Goal: Contribute content

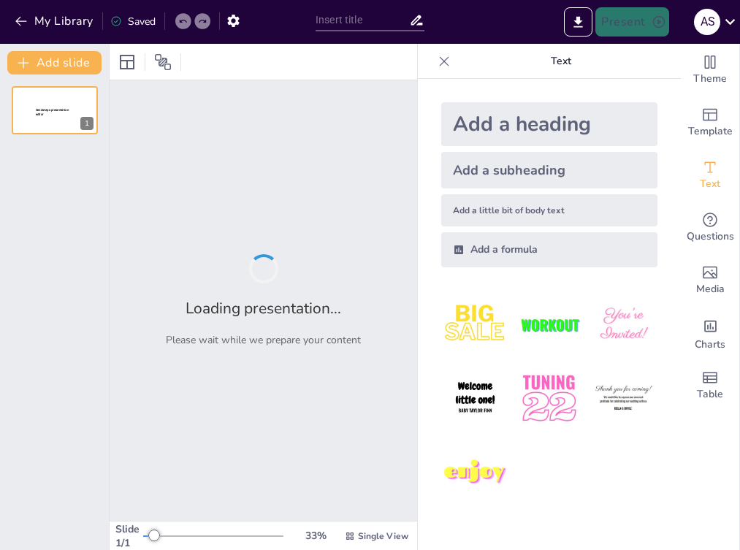
type input "New Sendsteps"
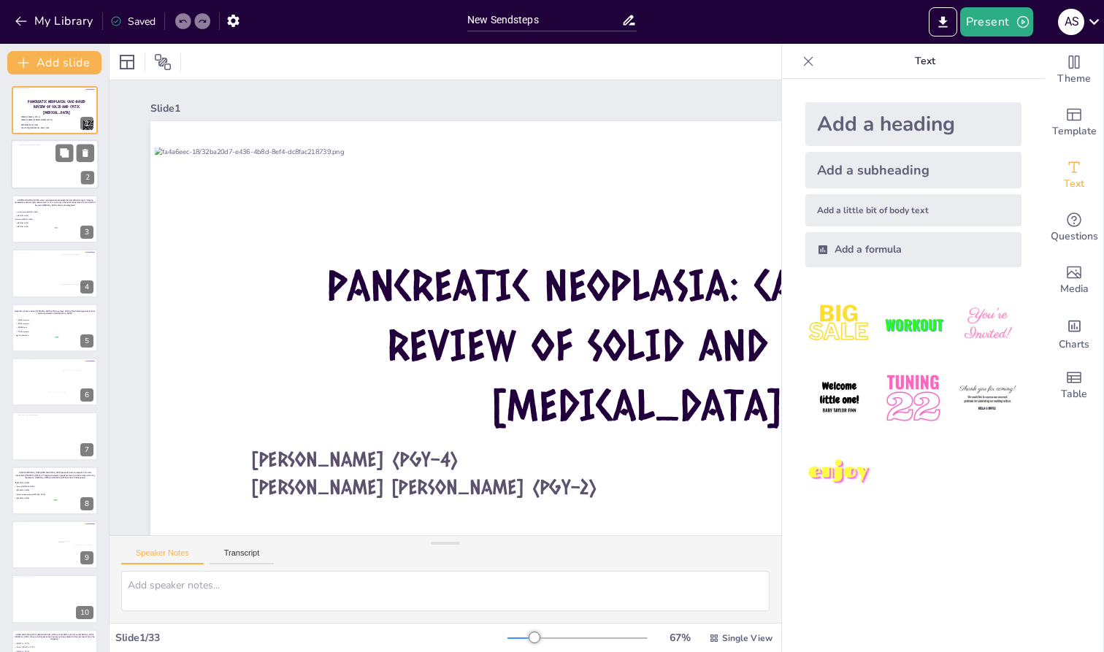
click at [43, 176] on div at bounding box center [57, 166] width 74 height 42
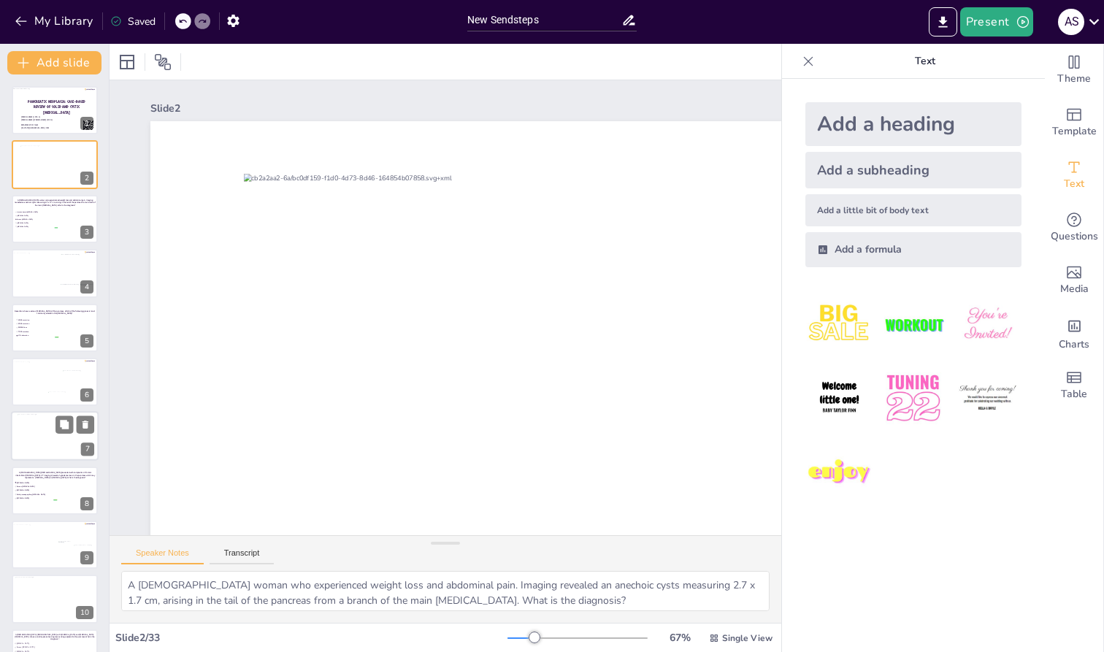
click at [34, 432] on div at bounding box center [55, 436] width 74 height 42
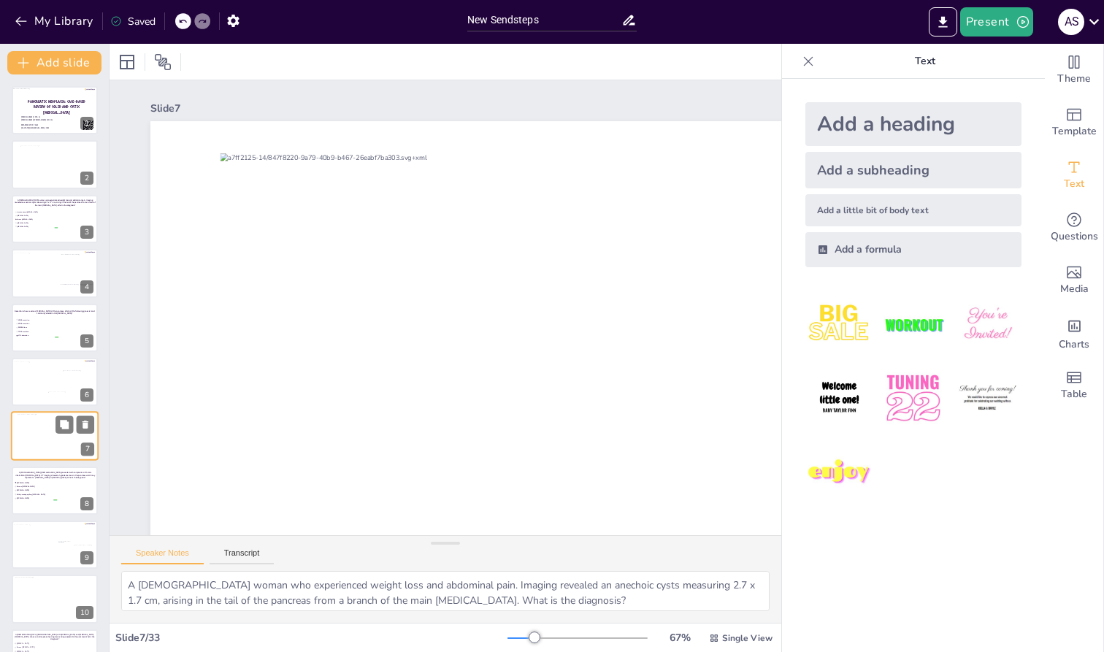
type textarea "A [DEMOGRAPHIC_DATA] [DEMOGRAPHIC_DATA] presented with complaints of chronic in…"
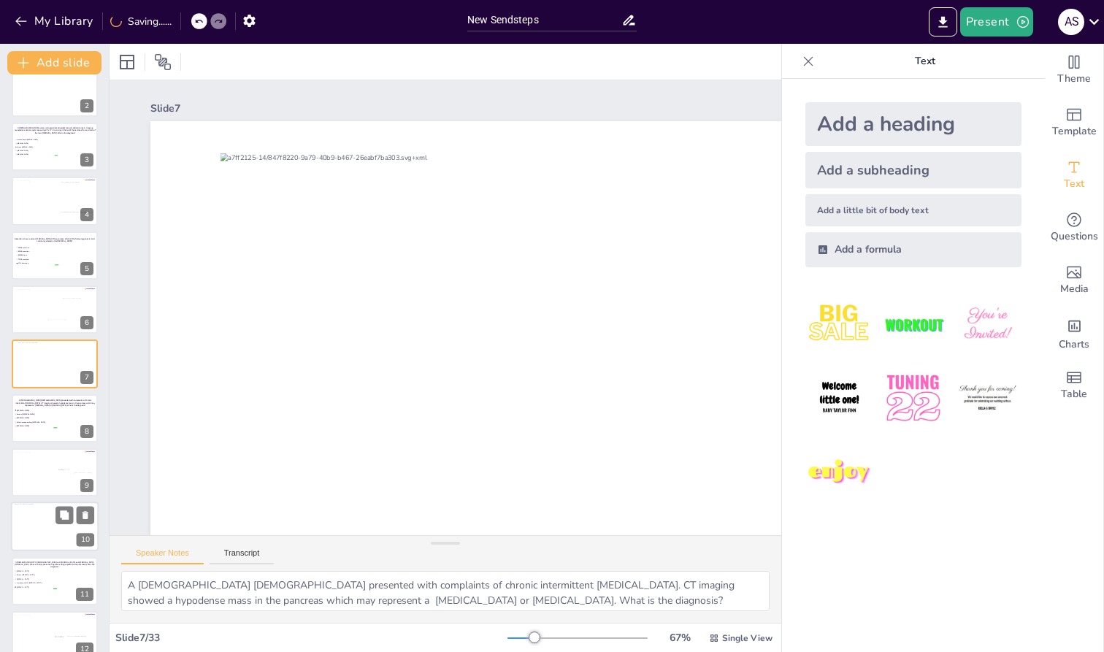
click at [42, 537] on div at bounding box center [55, 527] width 83 height 47
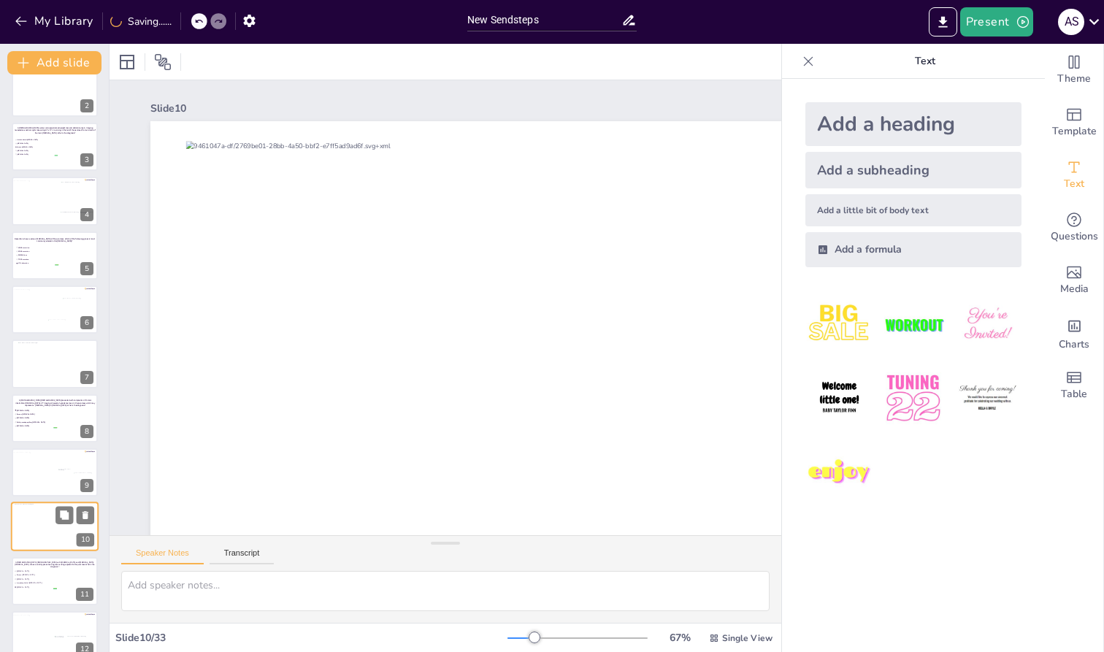
scroll to position [236, 0]
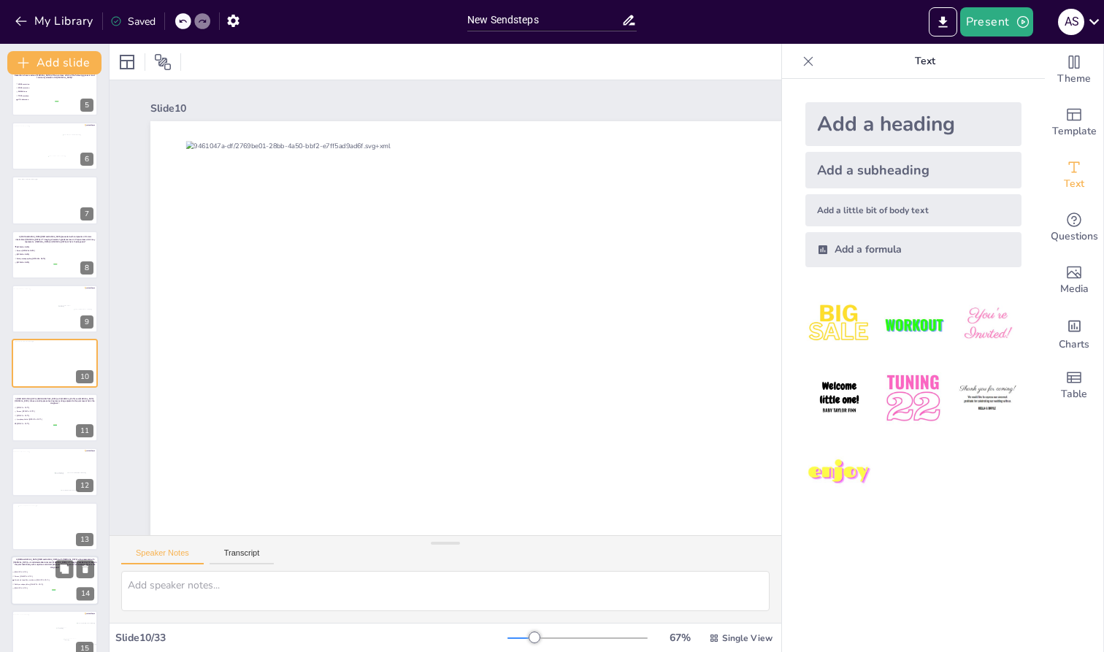
click at [37, 549] on p "A [DEMOGRAPHIC_DATA] [DEMOGRAPHIC_DATA] with [MEDICAL_DATA] who presented with …" at bounding box center [55, 564] width 86 height 10
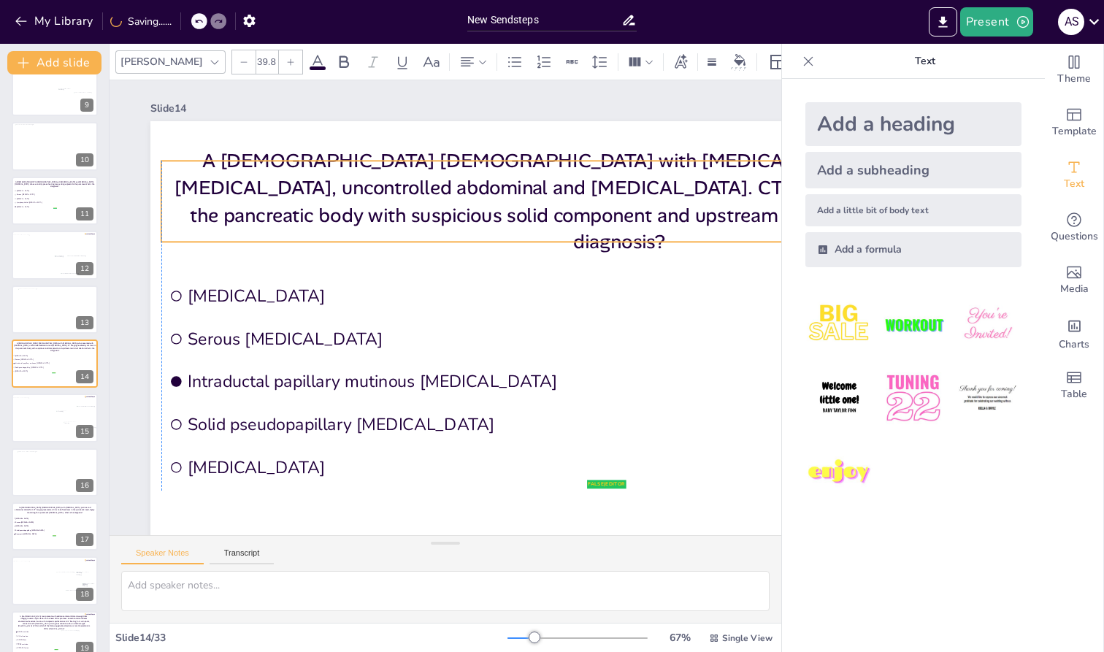
click at [191, 175] on p "A [DEMOGRAPHIC_DATA] [DEMOGRAPHIC_DATA] with [MEDICAL_DATA] who presented with …" at bounding box center [244, 334] width 881 height 471
click at [194, 175] on p "A [DEMOGRAPHIC_DATA] [DEMOGRAPHIC_DATA] with [MEDICAL_DATA] who presented with …" at bounding box center [267, 211] width 552 height 847
click at [194, 176] on p "A [DEMOGRAPHIC_DATA] [DEMOGRAPHIC_DATA] with [MEDICAL_DATA] who presented with …" at bounding box center [248, 356] width 904 height 386
click at [432, 176] on p "A [DEMOGRAPHIC_DATA] [DEMOGRAPHIC_DATA] with [MEDICAL_DATA] who presented with …" at bounding box center [533, 491] width 203 height 921
click at [467, 173] on p "A [DEMOGRAPHIC_DATA] [DEMOGRAPHIC_DATA] with [MEDICAL_DATA] who presented with …" at bounding box center [569, 468] width 204 height 921
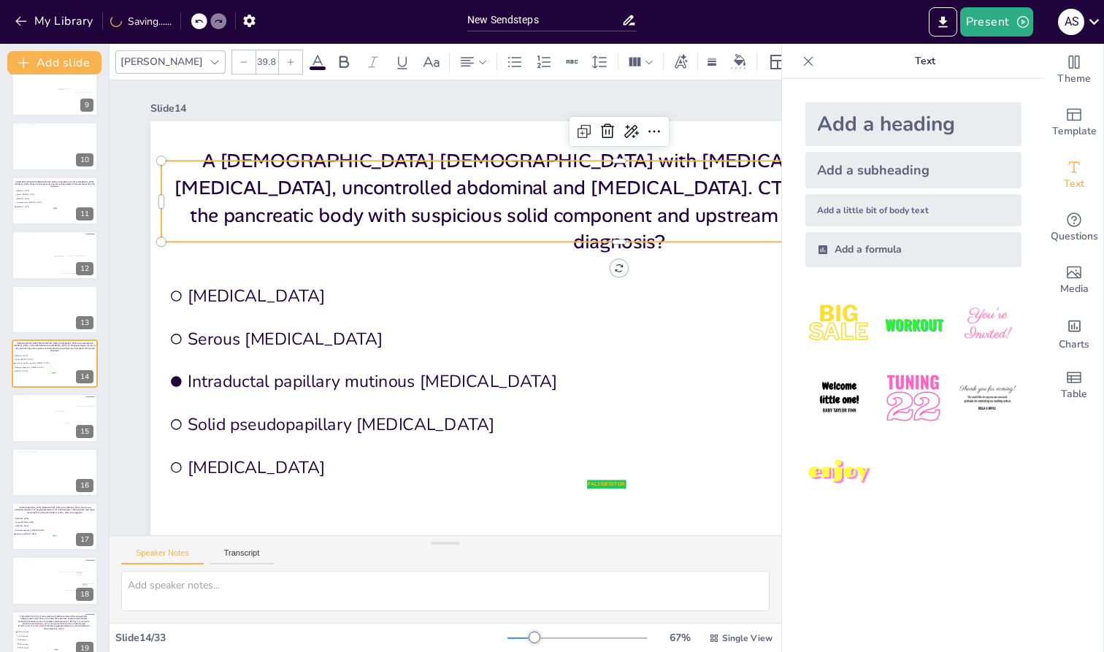
click at [365, 173] on p "A [DEMOGRAPHIC_DATA] [DEMOGRAPHIC_DATA] with [MEDICAL_DATA] who presented with …" at bounding box center [513, 500] width 296 height 918
click at [196, 240] on p "A [DEMOGRAPHIC_DATA] [DEMOGRAPHIC_DATA] with [MEDICAL_DATA] who presented with …" at bounding box center [330, 476] width 880 height 472
click at [196, 173] on p "A [DEMOGRAPHIC_DATA] [DEMOGRAPHIC_DATA] with [MEDICAL_DATA] who presented with …" at bounding box center [560, 140] width 880 height 472
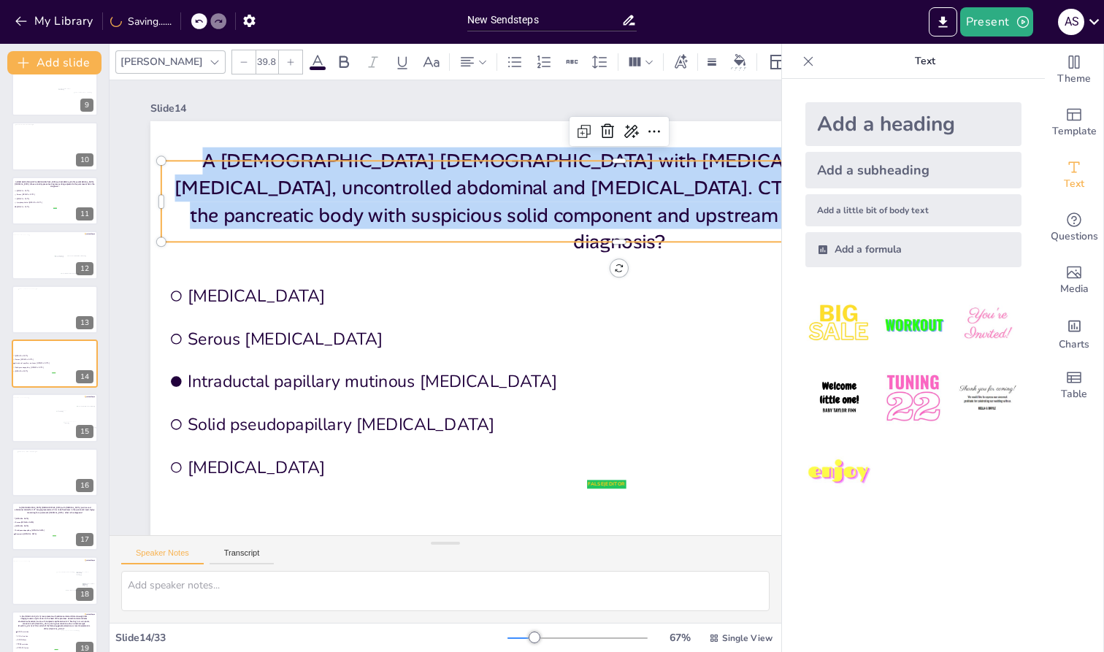
click at [196, 240] on p "A [DEMOGRAPHIC_DATA] [DEMOGRAPHIC_DATA] with [MEDICAL_DATA] who presented with …" at bounding box center [330, 475] width 881 height 471
click at [37, 313] on div at bounding box center [56, 309] width 76 height 42
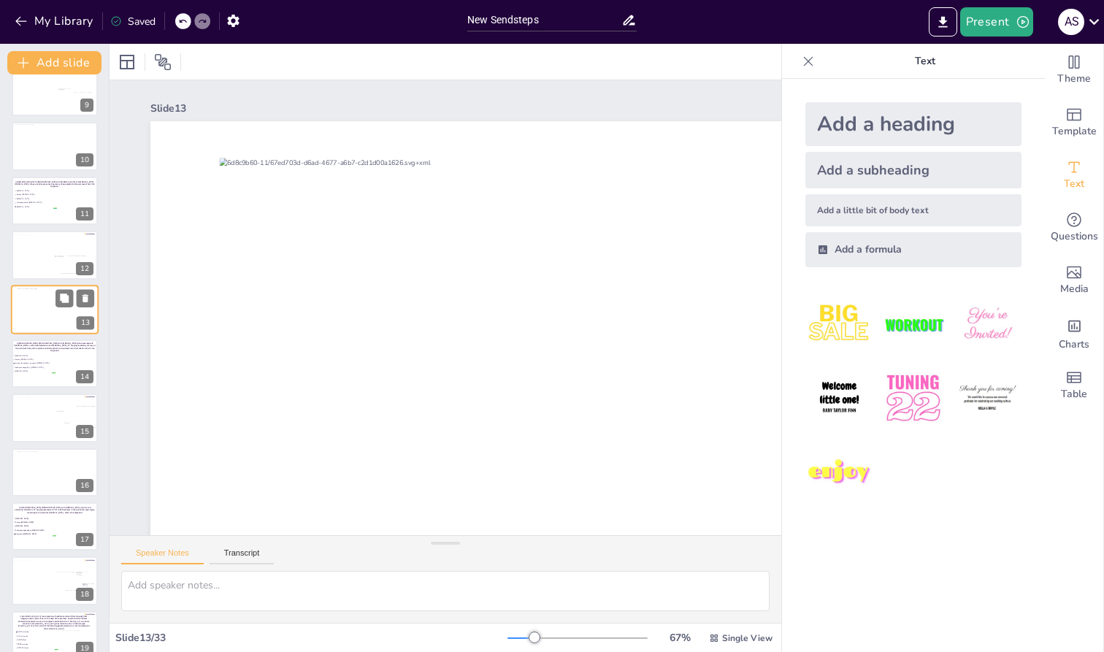
scroll to position [399, 0]
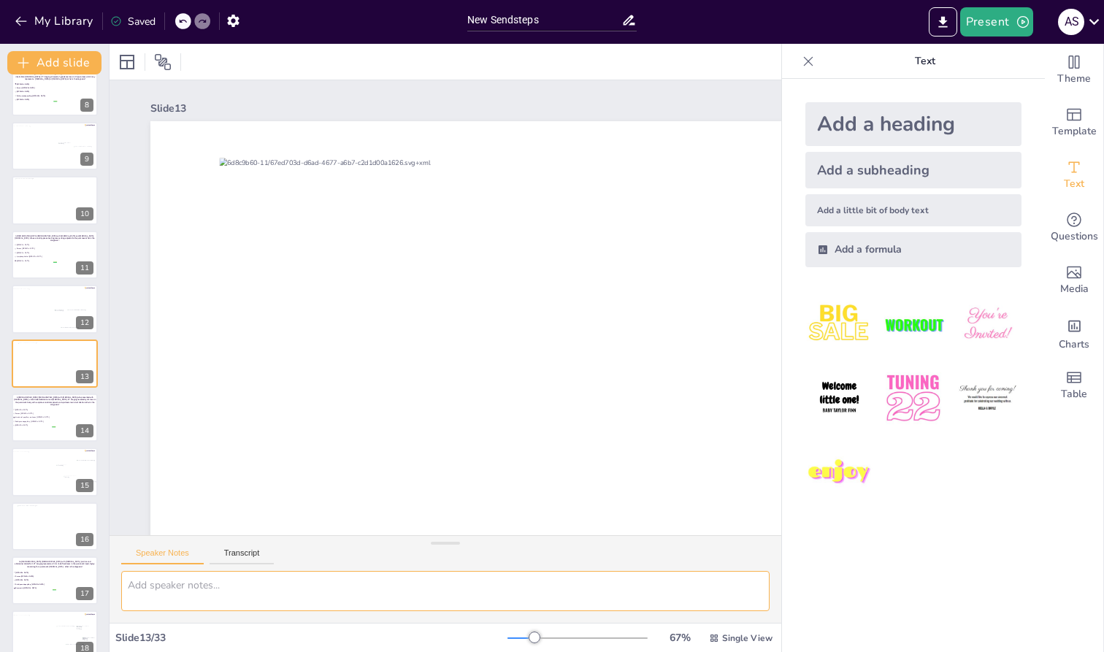
click at [170, 549] on textarea at bounding box center [445, 591] width 648 height 40
paste textarea "A [DEMOGRAPHIC_DATA] [DEMOGRAPHIC_DATA] with [MEDICAL_DATA] who presented with …"
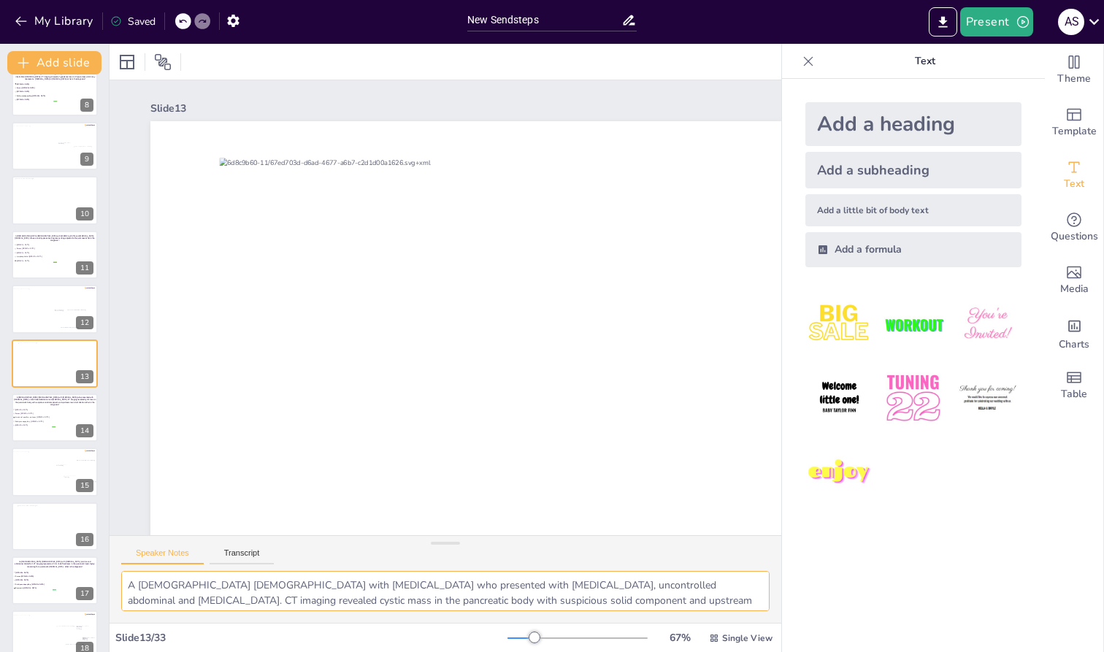
scroll to position [12, 0]
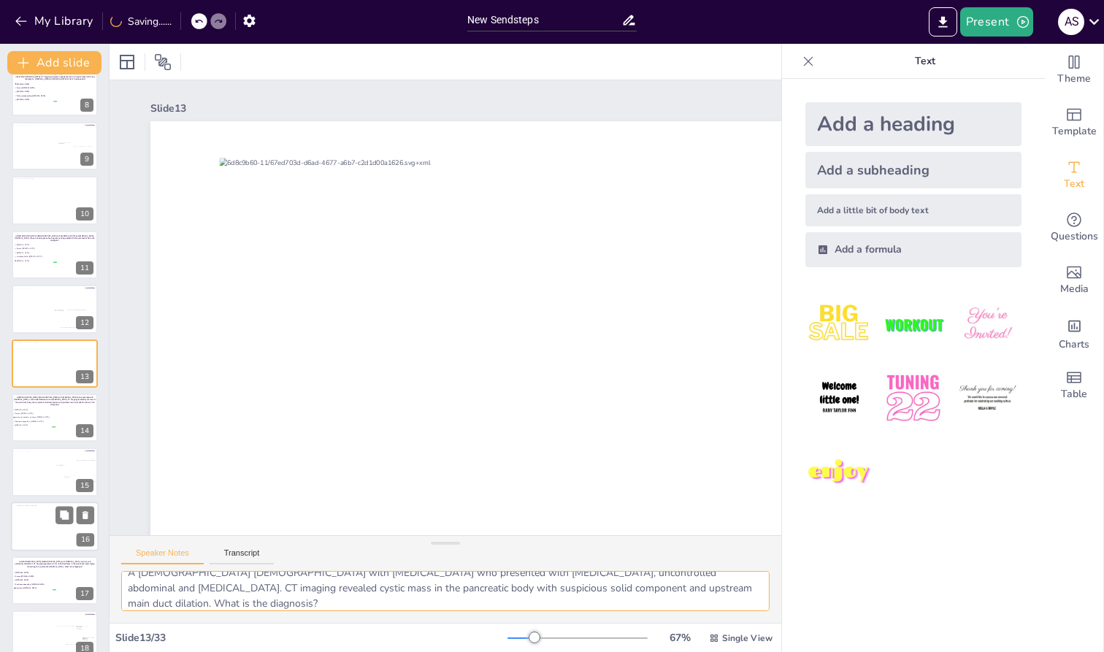
click at [35, 523] on div at bounding box center [55, 526] width 77 height 43
type textarea "An [DEMOGRAPHIC_DATA] [DEMOGRAPHIC_DATA] with [MEDICAL_DATA], pruritus and abdo…"
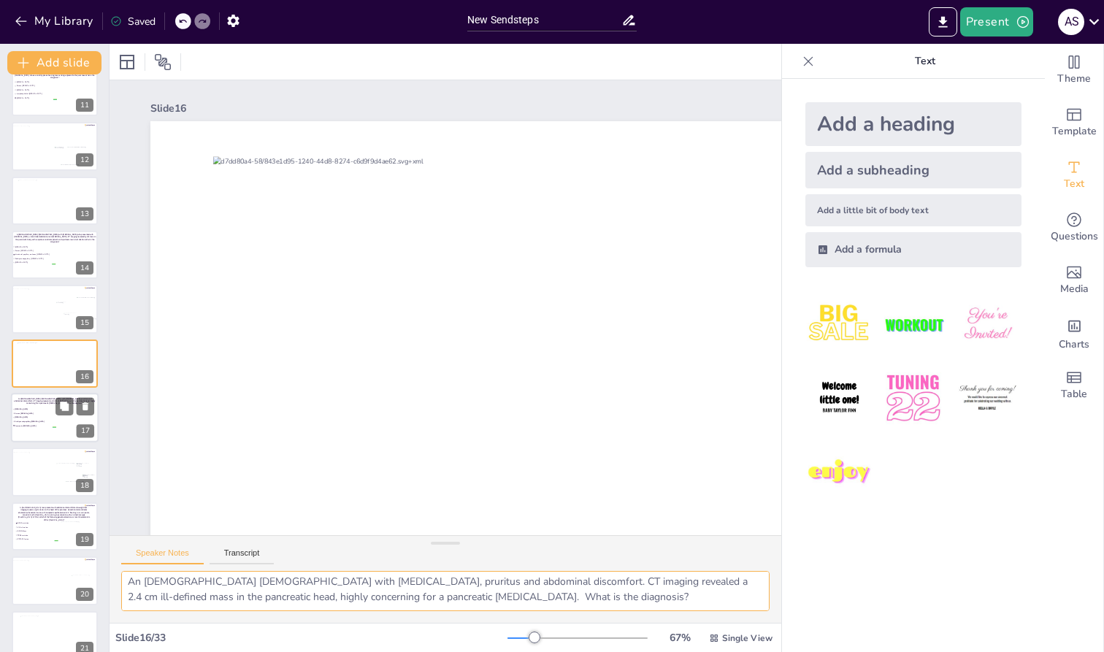
click at [26, 403] on p "An [DEMOGRAPHIC_DATA] [DEMOGRAPHIC_DATA] with [MEDICAL_DATA], pruritus and abdo…" at bounding box center [55, 400] width 82 height 7
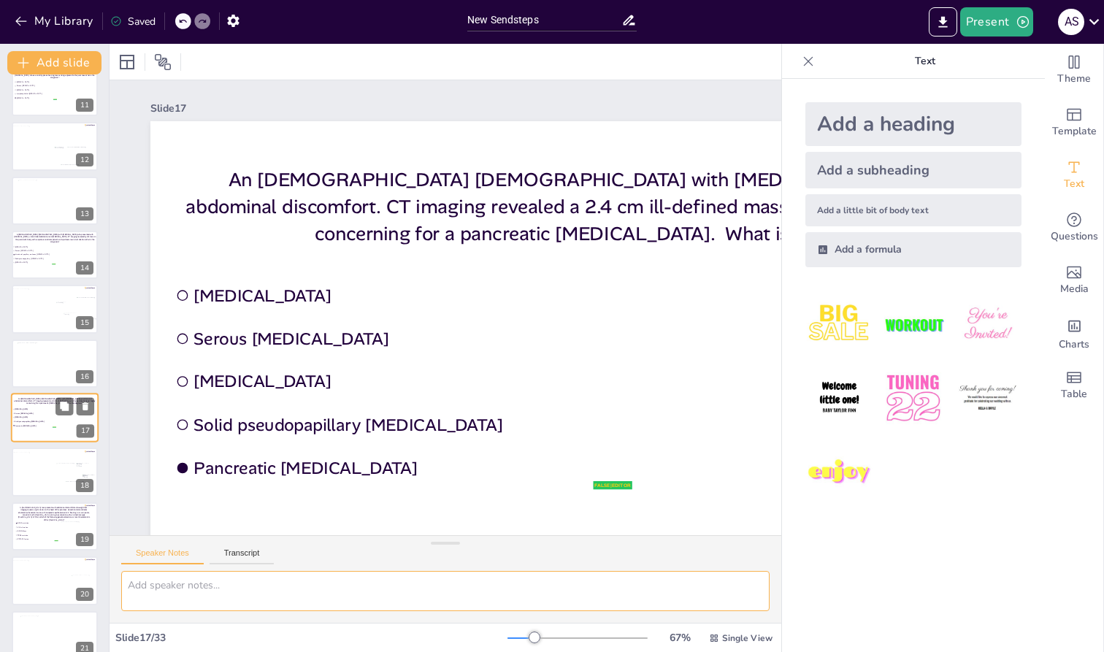
scroll to position [0, 0]
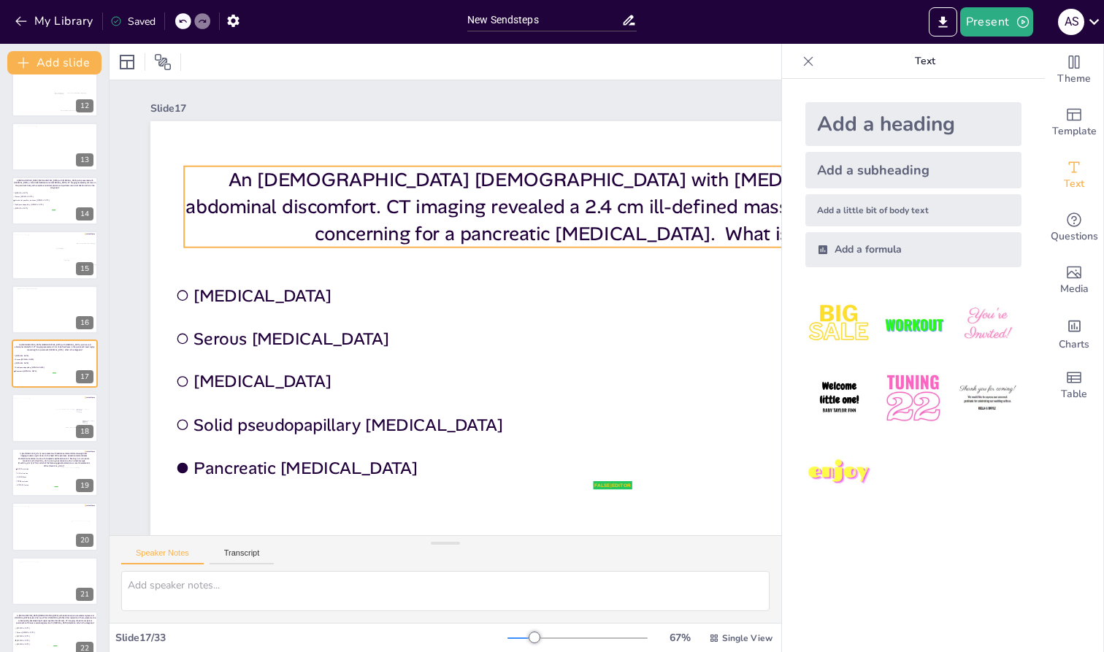
click at [261, 305] on p "An [DEMOGRAPHIC_DATA] [DEMOGRAPHIC_DATA] with [MEDICAL_DATA], pruritus and abdo…" at bounding box center [264, 390] width 870 height 170
click at [478, 193] on p "An [DEMOGRAPHIC_DATA] [DEMOGRAPHIC_DATA] with [MEDICAL_DATA], pruritus and abdo…" at bounding box center [563, 468] width 171 height 870
click at [451, 193] on p "An [DEMOGRAPHIC_DATA] [DEMOGRAPHIC_DATA] with [MEDICAL_DATA], pruritus and abdo…" at bounding box center [580, 455] width 258 height 864
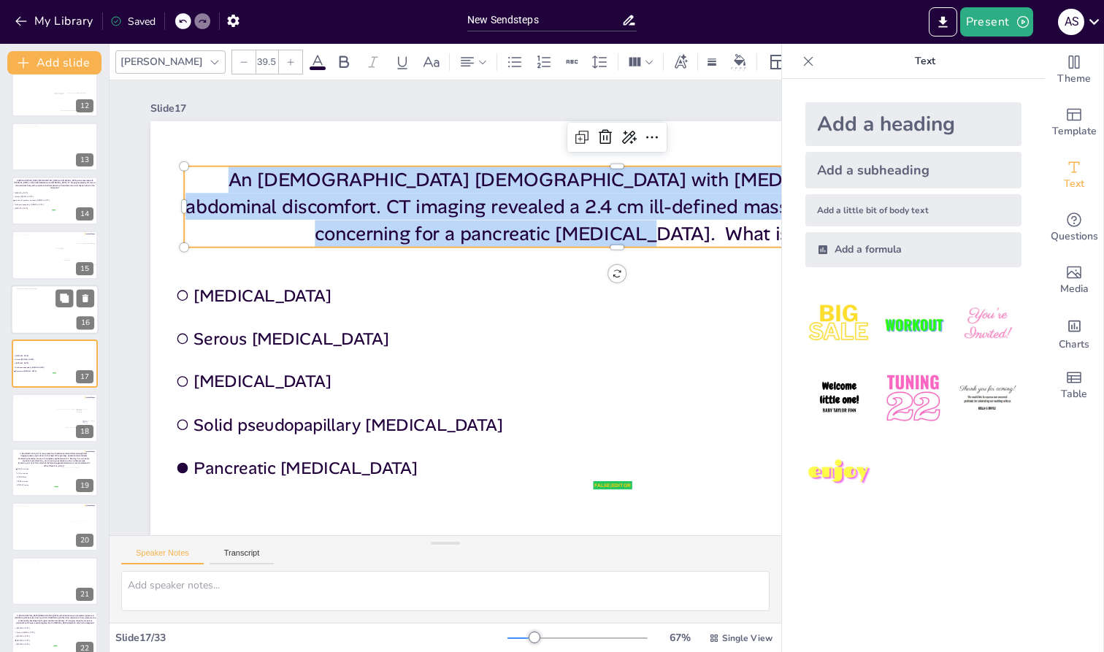
click at [27, 318] on div at bounding box center [55, 309] width 77 height 43
type textarea "An [DEMOGRAPHIC_DATA] [DEMOGRAPHIC_DATA] with [MEDICAL_DATA], pruritus and abdo…"
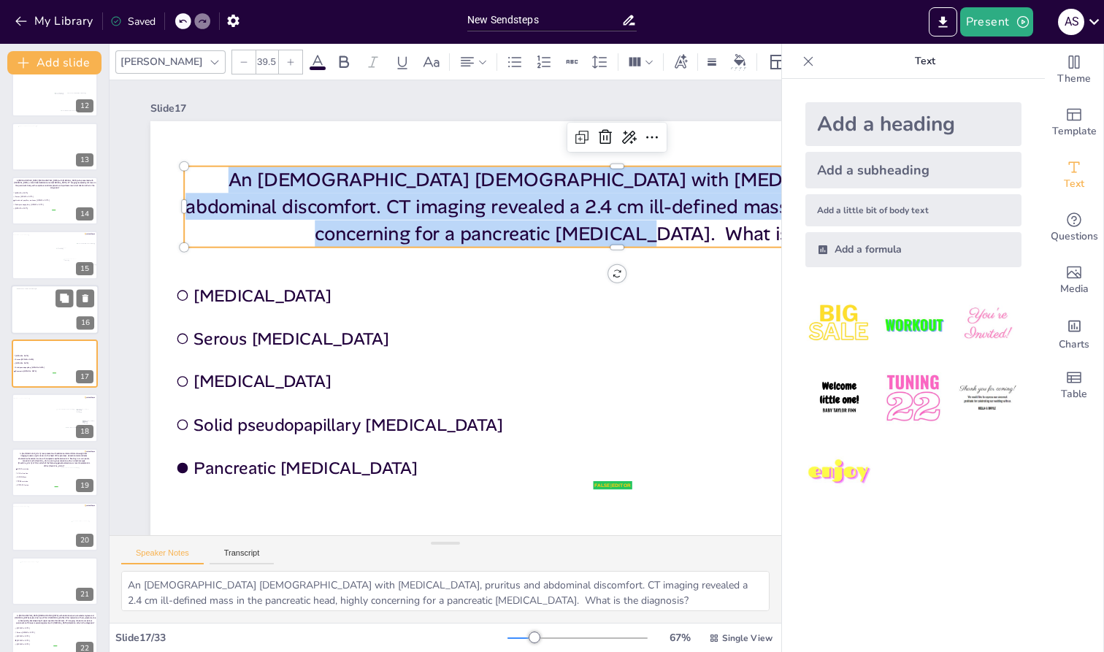
scroll to position [562, 0]
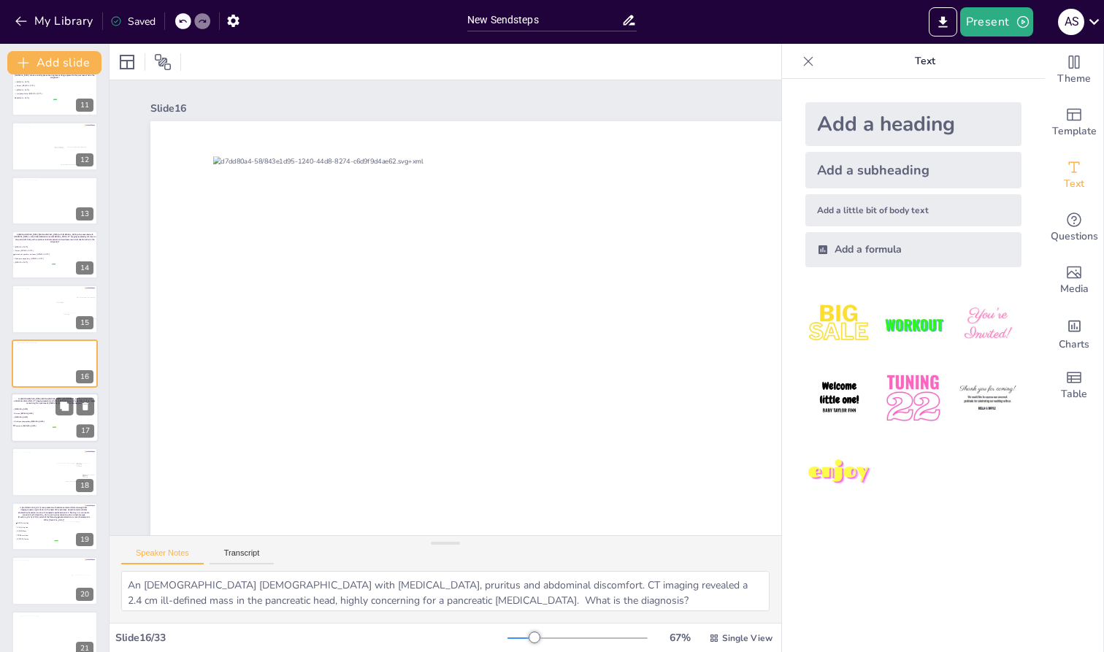
click at [38, 422] on span "Solid pseudopapillary [MEDICAL_DATA]" at bounding box center [35, 422] width 41 height 2
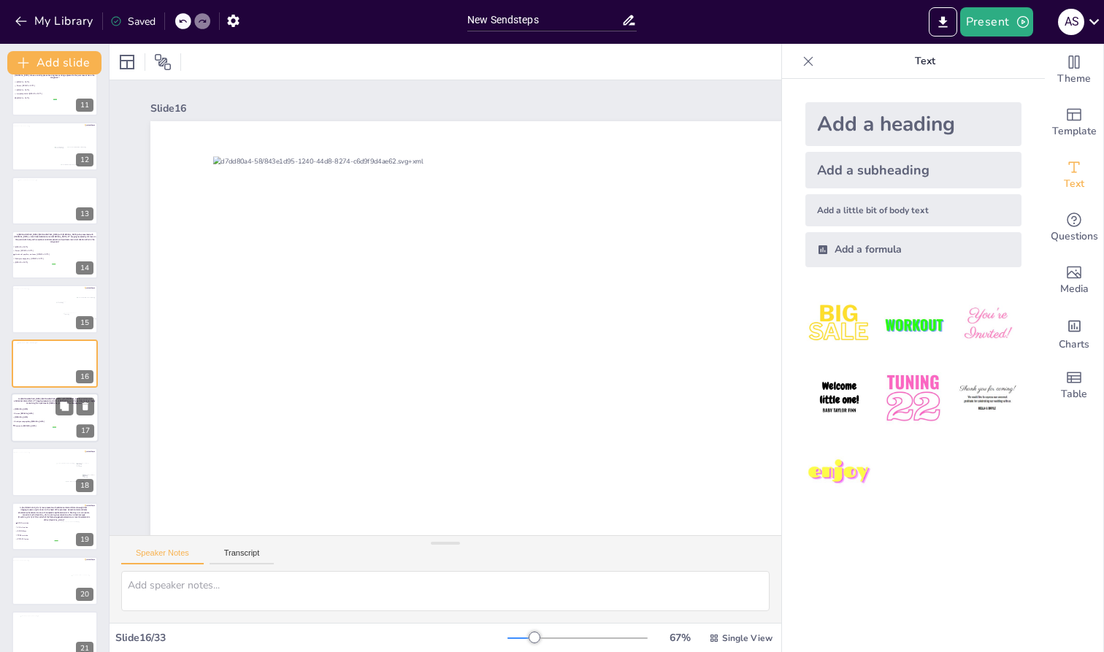
scroll to position [616, 0]
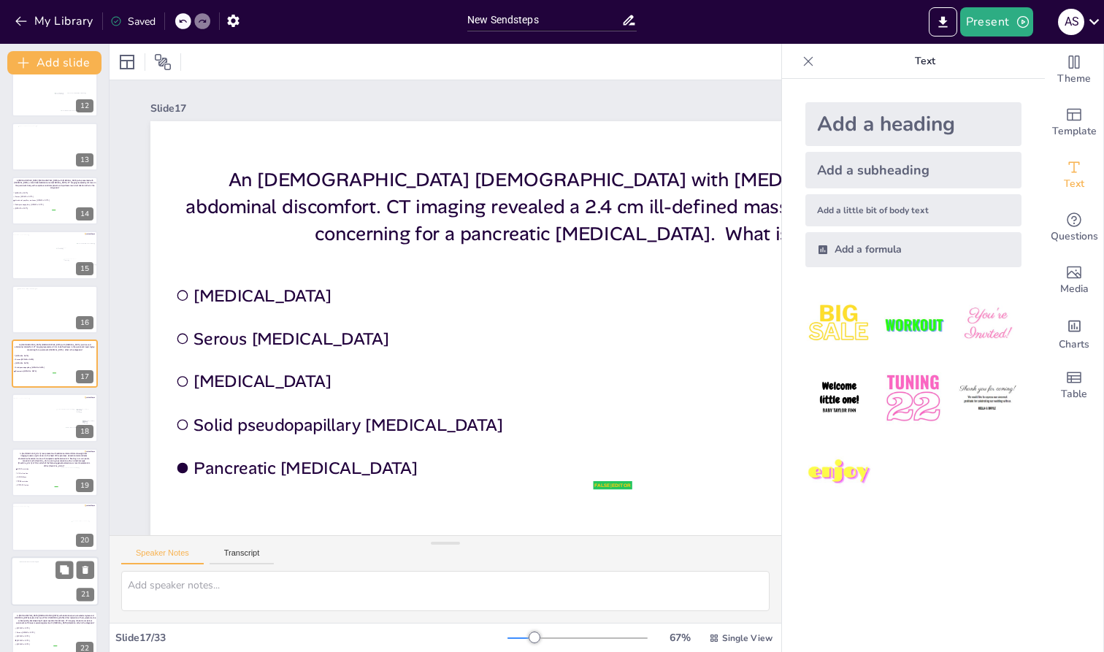
click at [36, 549] on div at bounding box center [57, 583] width 74 height 42
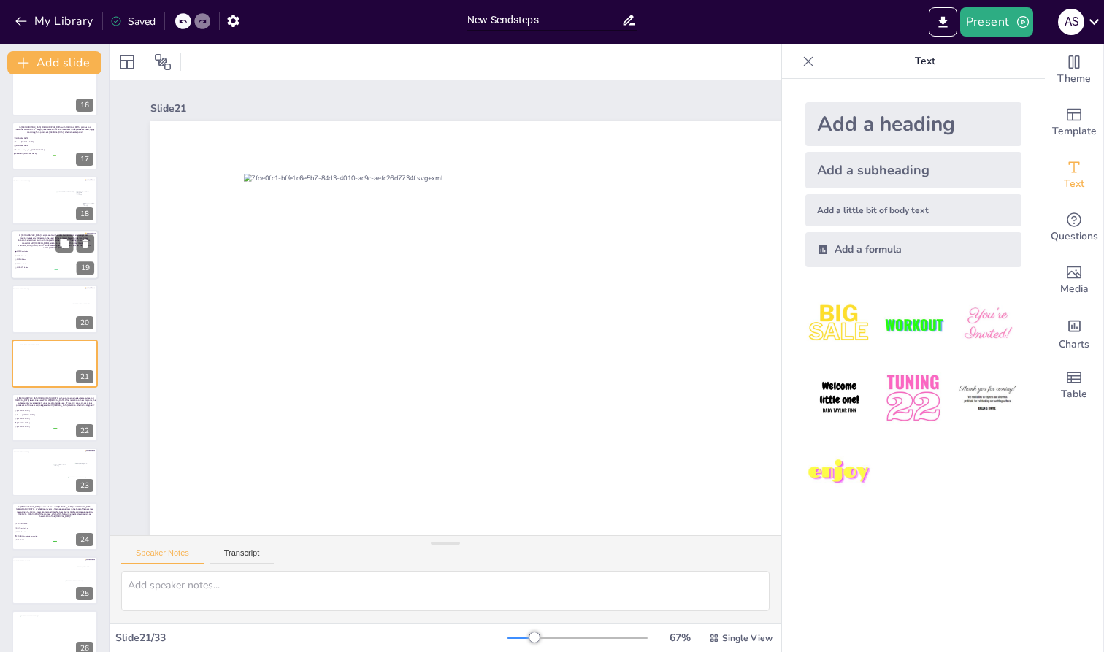
click at [37, 250] on li "GNAS mutation" at bounding box center [37, 252] width 44 height 4
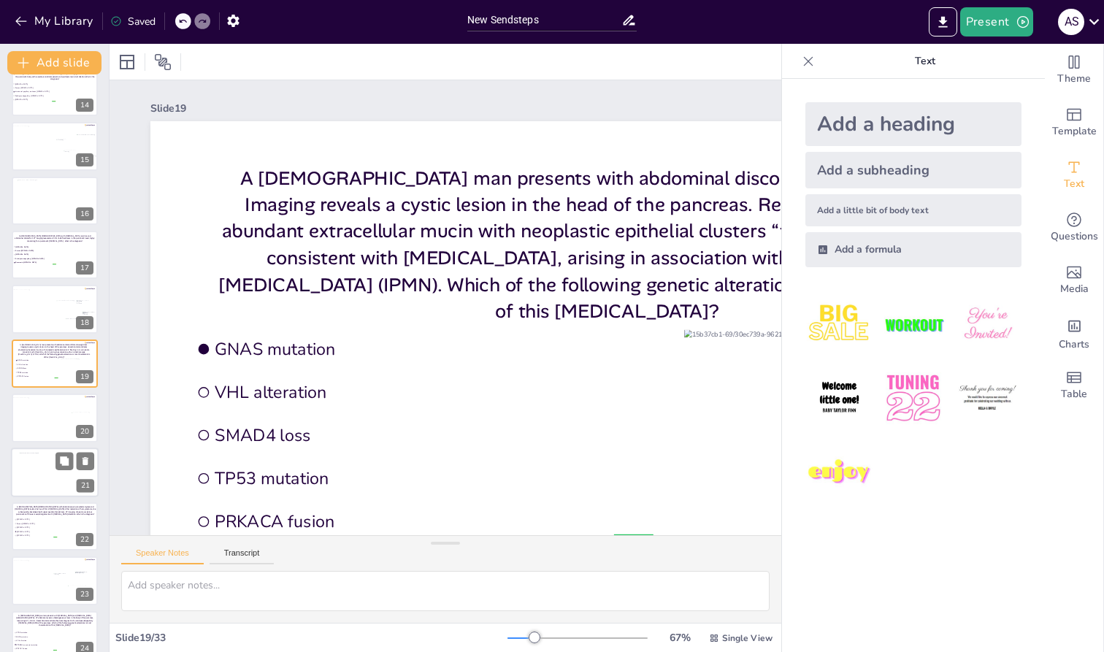
click at [37, 478] on div at bounding box center [57, 474] width 74 height 42
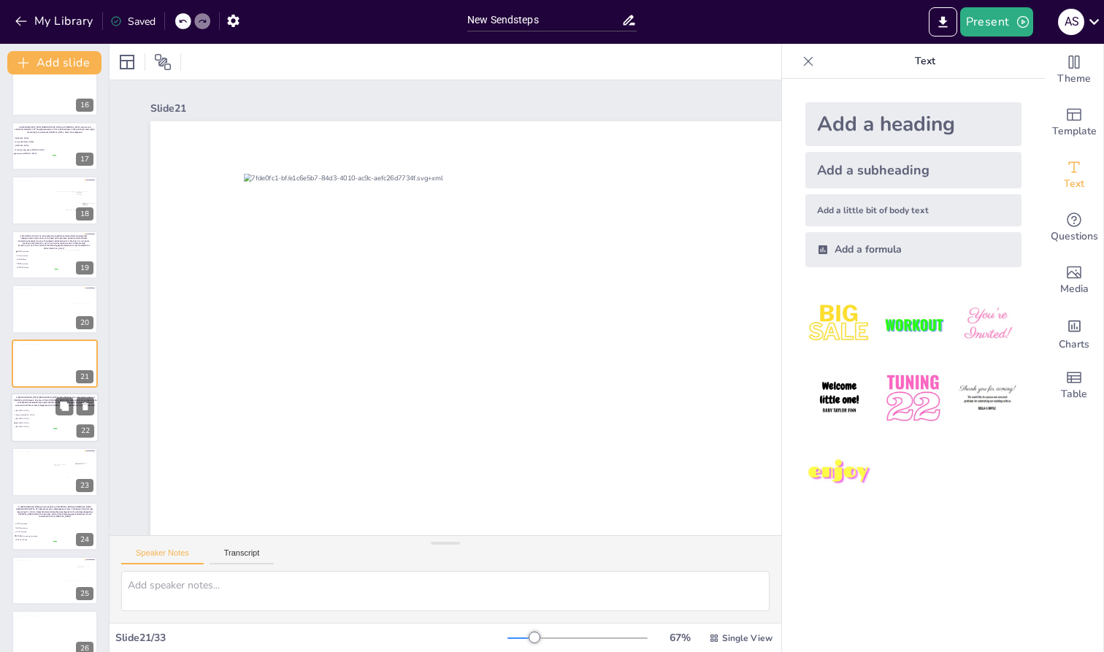
click at [32, 422] on span "[MEDICAL_DATA]" at bounding box center [36, 423] width 41 height 2
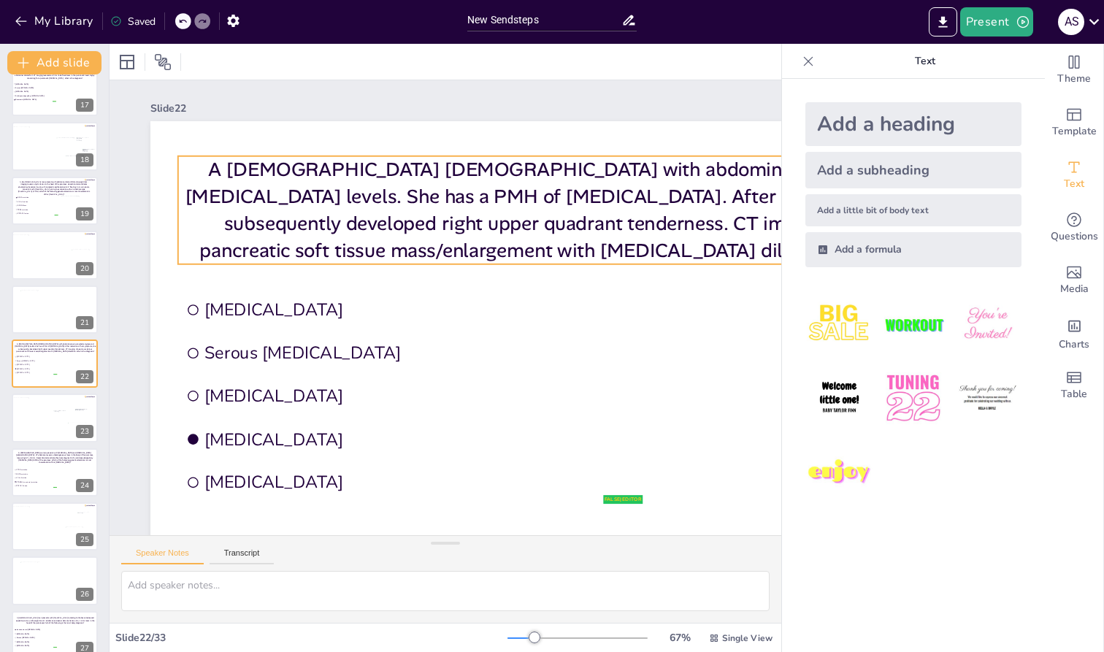
click at [304, 239] on p "A [DEMOGRAPHIC_DATA] [DEMOGRAPHIC_DATA] with abdominal pain, elevated amylase a…" at bounding box center [484, 507] width 378 height 881
click at [279, 208] on p "A [DEMOGRAPHIC_DATA] [DEMOGRAPHIC_DATA] with abdominal pain, elevated amylase a…" at bounding box center [531, 123] width 783 height 611
click at [294, 208] on p "A [DEMOGRAPHIC_DATA] [DEMOGRAPHIC_DATA] with abdominal pain, elevated amylase a…" at bounding box center [483, 507] width 378 height 880
click at [279, 208] on p "A [DEMOGRAPHIC_DATA] [DEMOGRAPHIC_DATA] with abdominal pain, elevated amylase a…" at bounding box center [261, 221] width 611 height 783
click at [294, 208] on p "A [DEMOGRAPHIC_DATA] [DEMOGRAPHIC_DATA] with abdominal pain, elevated amylase a…" at bounding box center [348, 130] width 109 height 891
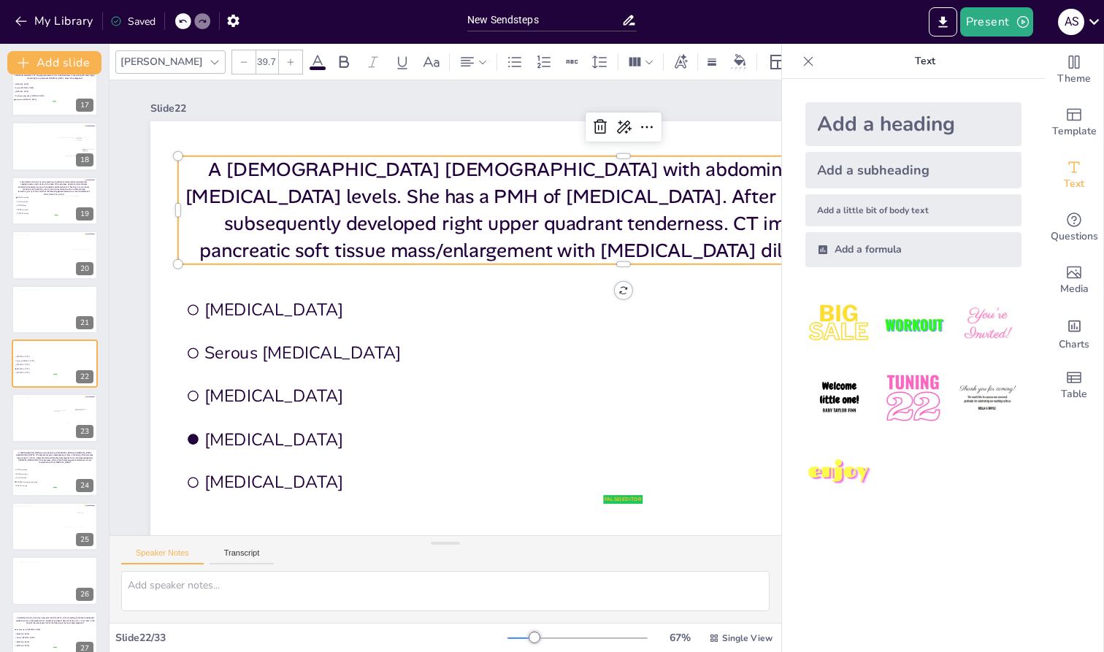
click at [279, 208] on p "A [DEMOGRAPHIC_DATA] [DEMOGRAPHIC_DATA] with abdominal pain, elevated amylase a…" at bounding box center [367, 120] width 200 height 897
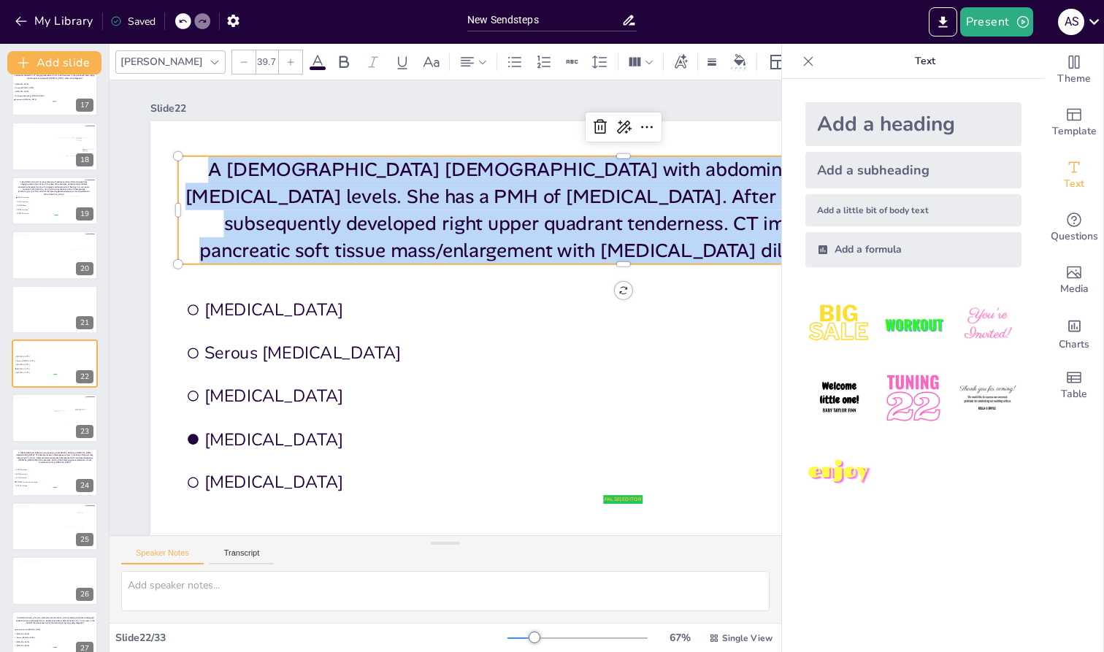
click at [279, 208] on p "A [DEMOGRAPHIC_DATA] [DEMOGRAPHIC_DATA] with abdominal pain, elevated amylase a…" at bounding box center [246, 346] width 880 height 378
click at [33, 317] on div at bounding box center [57, 311] width 74 height 42
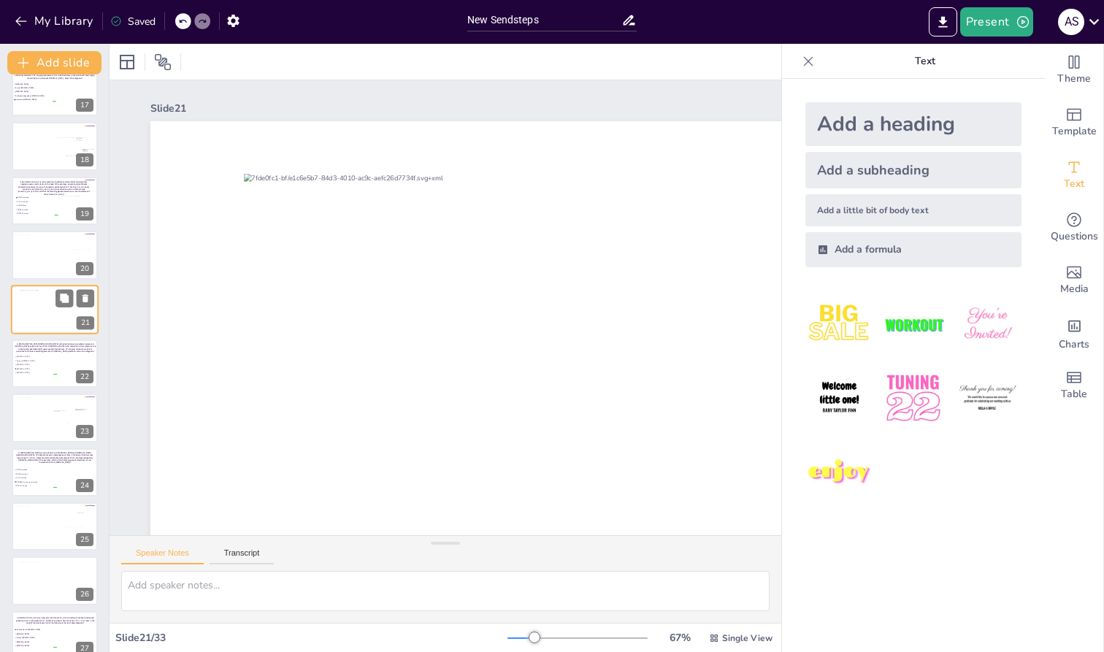
scroll to position [833, 0]
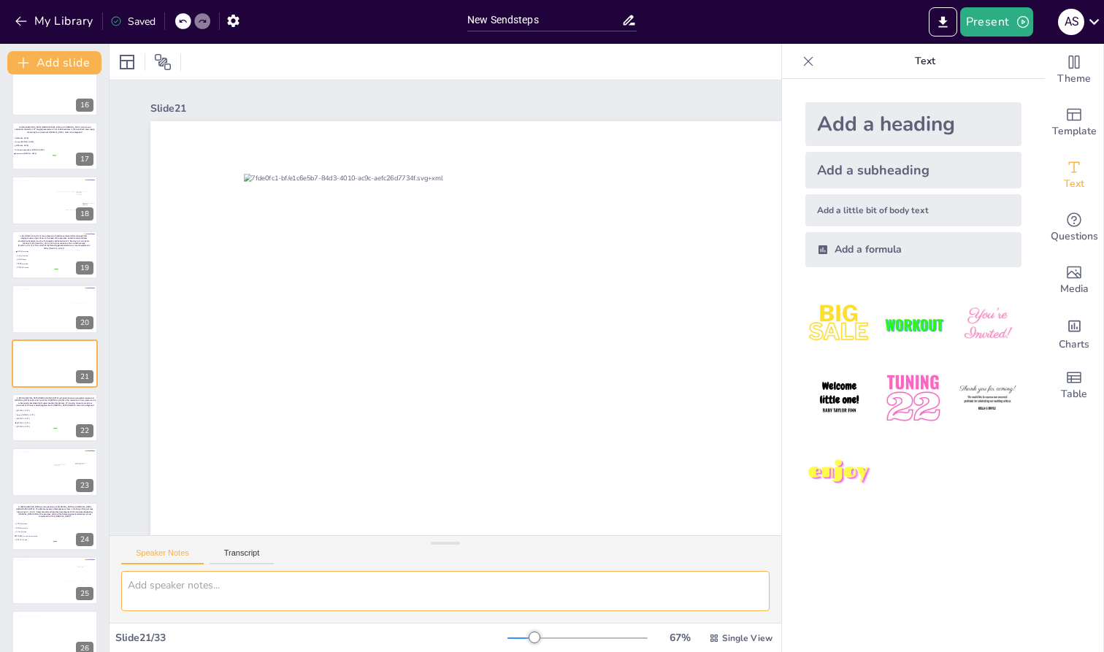
click at [151, 549] on textarea at bounding box center [445, 591] width 648 height 40
paste textarea "A [DEMOGRAPHIC_DATA] [DEMOGRAPHIC_DATA] with abdominal pain, elevated amylase a…"
type textarea "A [DEMOGRAPHIC_DATA] [DEMOGRAPHIC_DATA] with abdominal pain, elevated amylase a…"
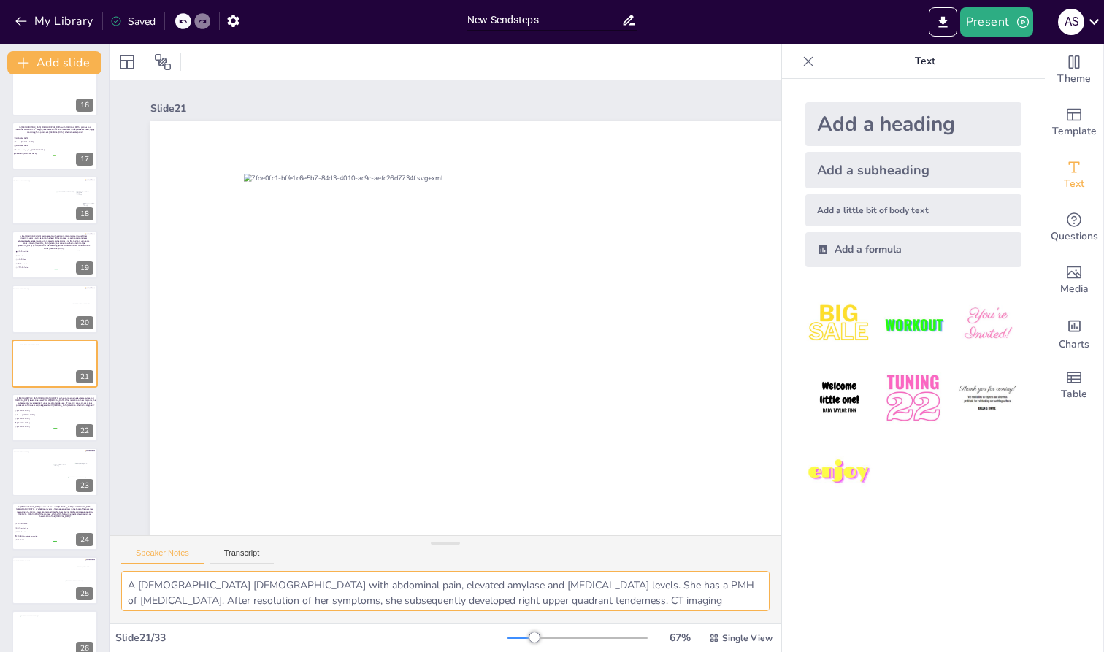
scroll to position [12, 0]
click at [37, 549] on div at bounding box center [56, 635] width 73 height 41
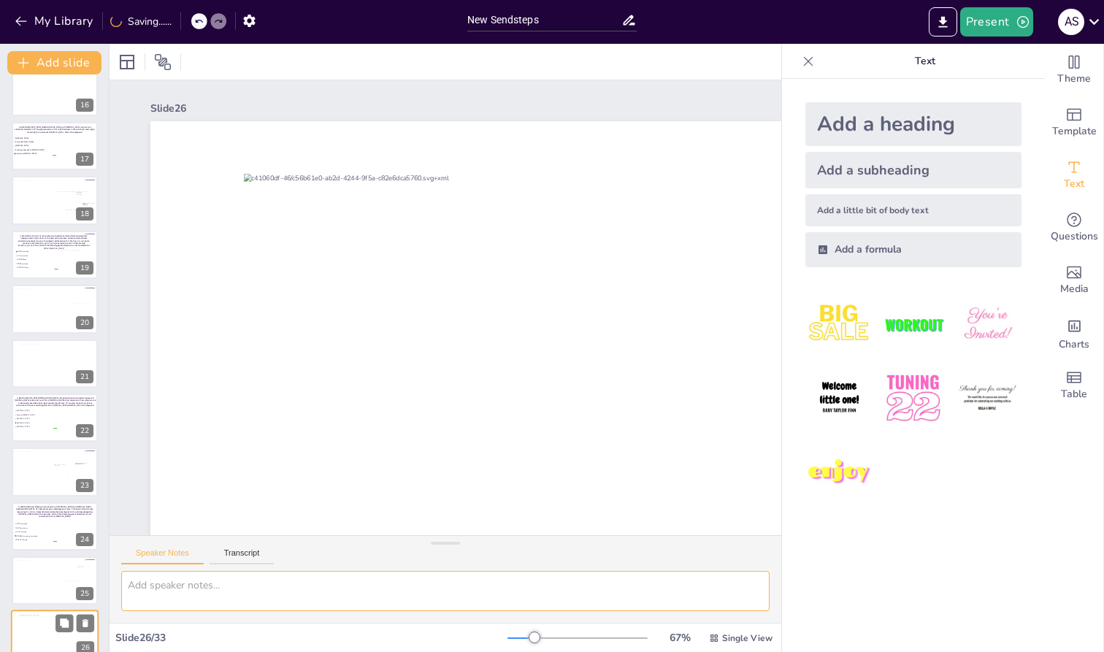
scroll to position [0, 0]
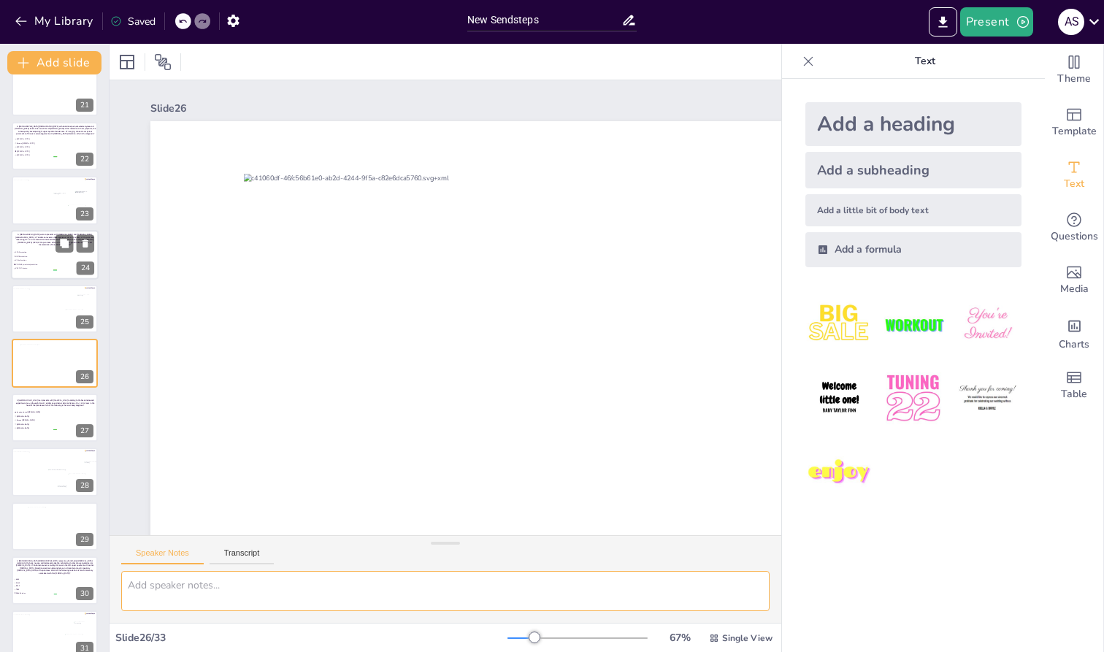
click at [34, 264] on span "CTNNB1 (β-catenin) mutation" at bounding box center [35, 265] width 41 height 2
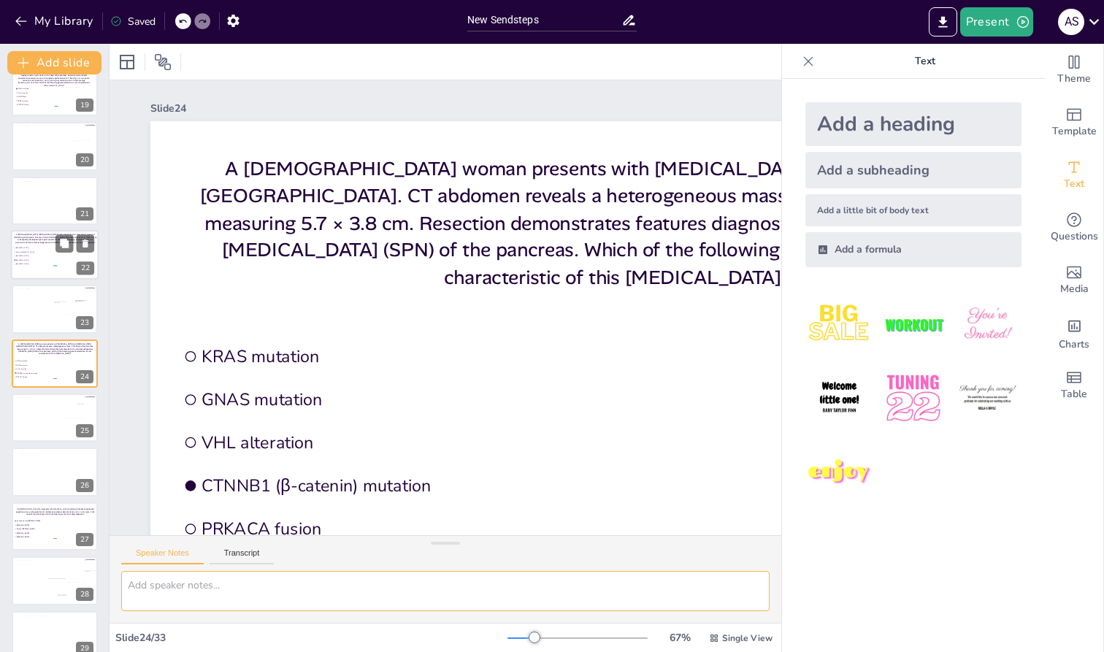
click at [34, 264] on span "[MEDICAL_DATA]" at bounding box center [36, 264] width 41 height 2
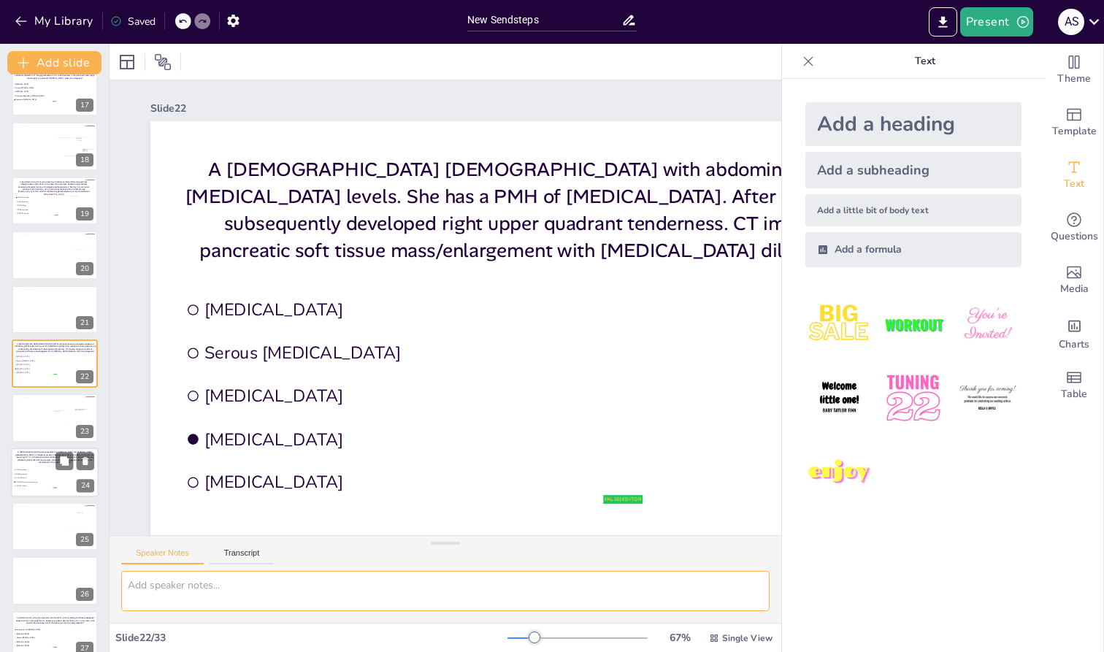
click at [34, 475] on span "GNAS mutation" at bounding box center [35, 473] width 41 height 2
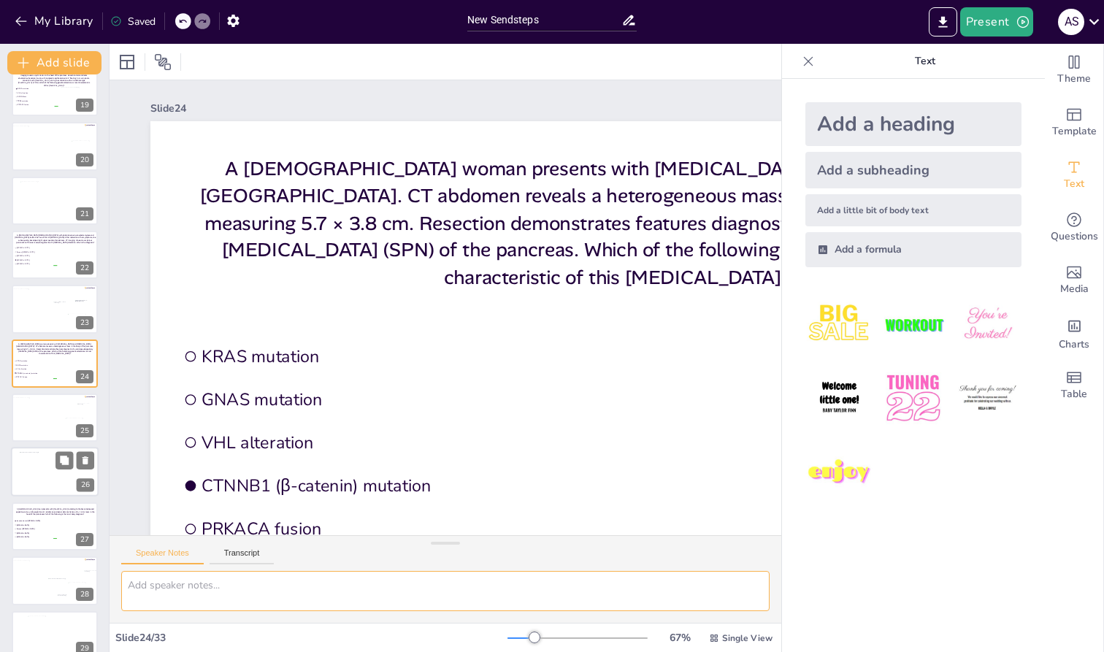
click at [34, 475] on div at bounding box center [56, 472] width 73 height 41
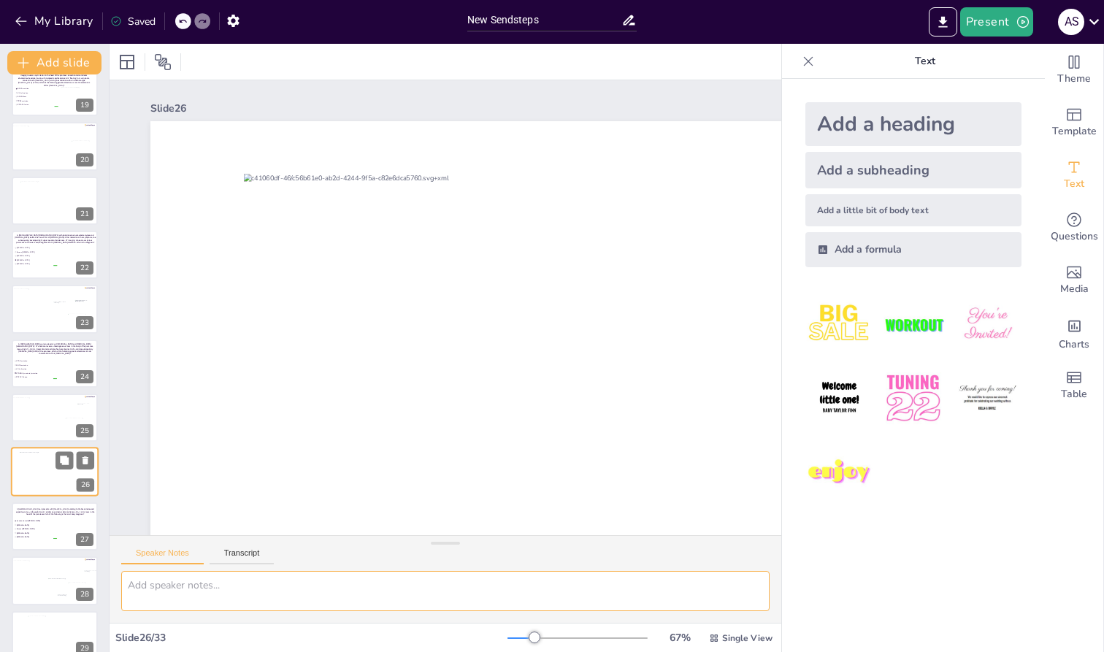
scroll to position [1105, 0]
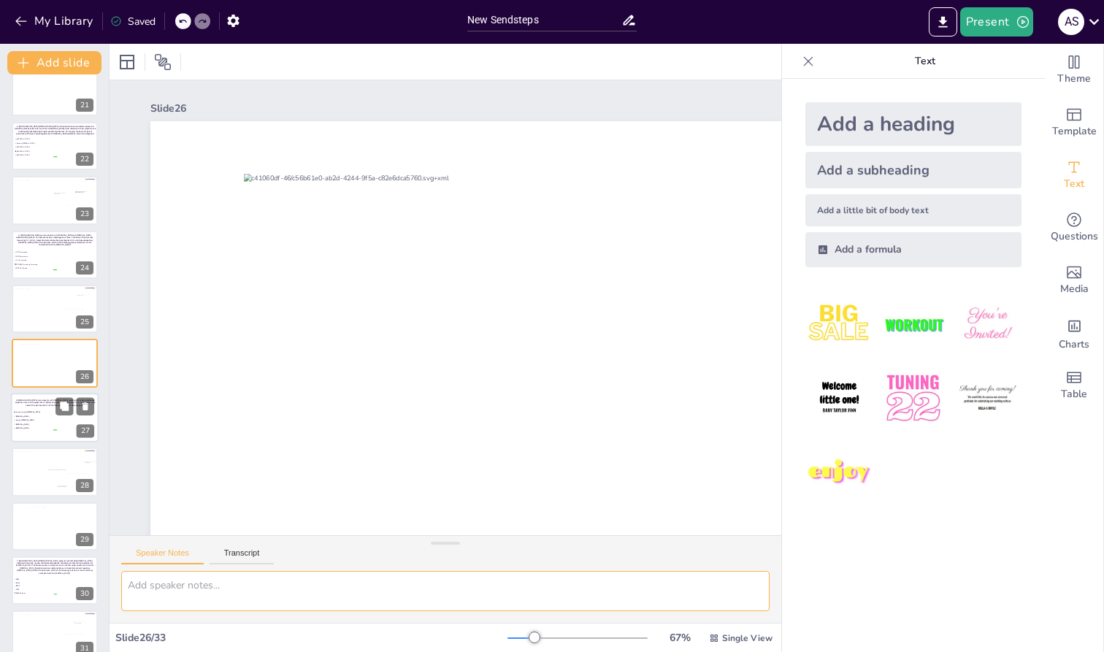
click at [28, 426] on li "[MEDICAL_DATA]" at bounding box center [35, 424] width 44 height 4
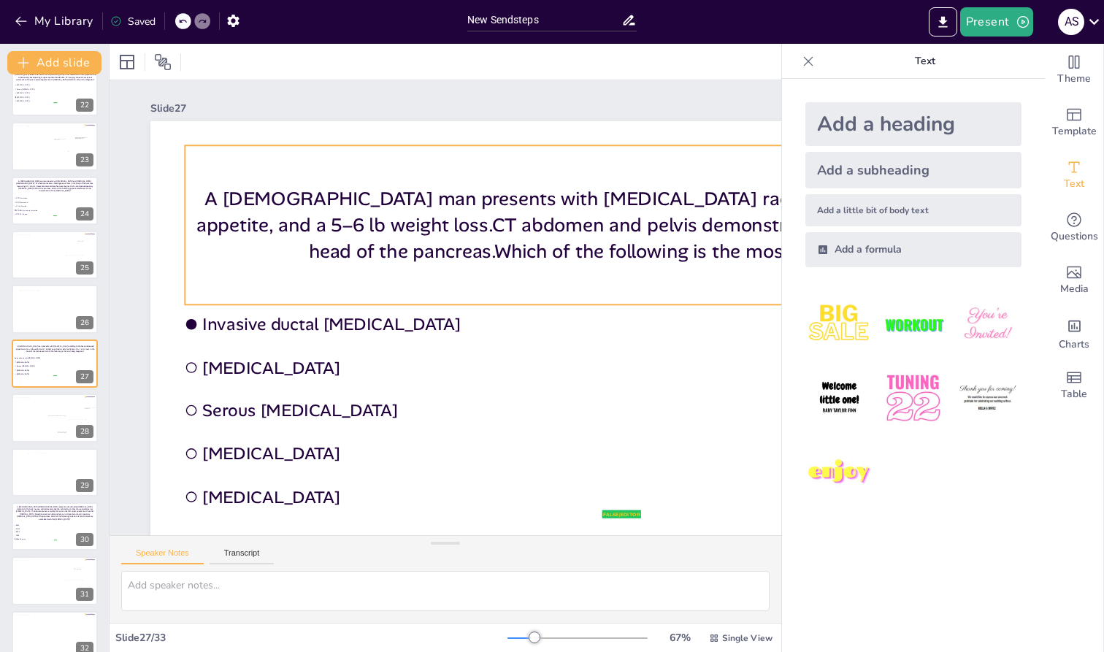
click at [290, 222] on p "A [DEMOGRAPHIC_DATA] man presents with [MEDICAL_DATA] radiating to the back, de…" at bounding box center [574, 160] width 832 height 429
click at [296, 222] on p "A [DEMOGRAPHIC_DATA] man presents with [MEDICAL_DATA] radiating to the back, de…" at bounding box center [381, 123] width 170 height 878
click at [405, 222] on p "A [DEMOGRAPHIC_DATA] man presents with [MEDICAL_DATA] radiating to the back, de…" at bounding box center [578, 451] width 346 height 857
click at [290, 222] on p "A [DEMOGRAPHIC_DATA] man presents with [MEDICAL_DATA] radiating to the back, de…" at bounding box center [251, 291] width 797 height 506
click at [290, 222] on p "A [DEMOGRAPHIC_DATA] man presents with [MEDICAL_DATA] radiating to the back, de…" at bounding box center [258, 250] width 703 height 644
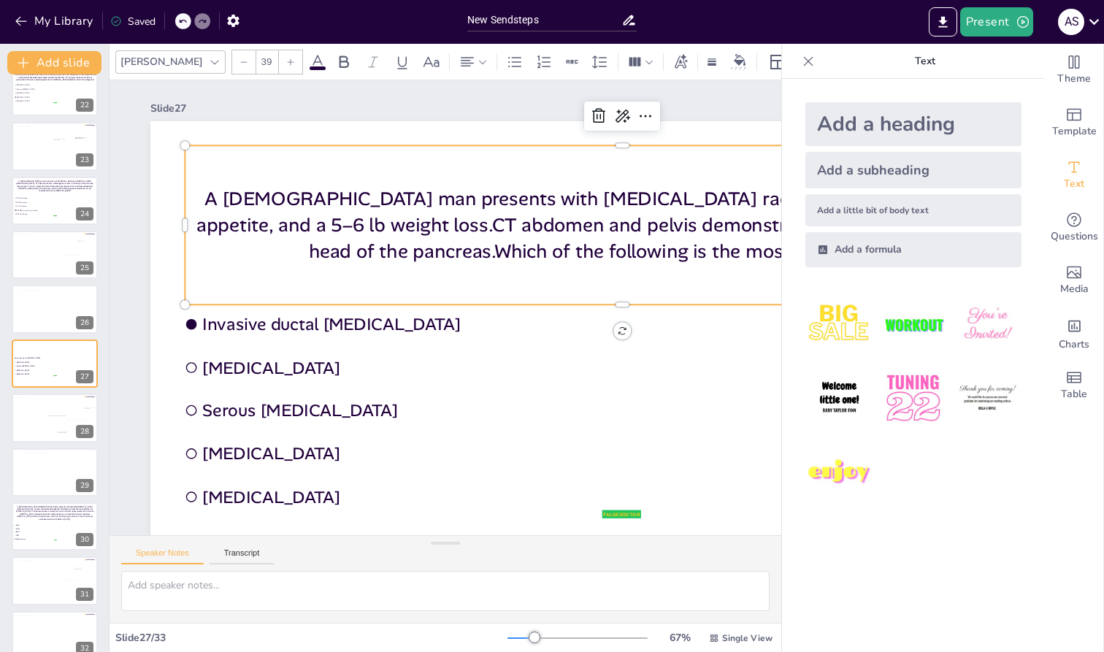
click at [290, 222] on p "A [DEMOGRAPHIC_DATA] man presents with [MEDICAL_DATA] radiating to the back, de…" at bounding box center [637, 344] width 754 height 578
click at [296, 222] on p "A [DEMOGRAPHIC_DATA] man presents with [MEDICAL_DATA] radiating to the back, de…" at bounding box center [381, 123] width 170 height 878
click at [290, 350] on p "A [DEMOGRAPHIC_DATA] man presents with [MEDICAL_DATA] radiating to the back, de…" at bounding box center [268, 390] width 875 height 80
click at [193, 199] on p "A [DEMOGRAPHIC_DATA] man presents with [MEDICAL_DATA] radiating to the back, de…" at bounding box center [408, 499] width 578 height 755
click at [195, 199] on p "A [DEMOGRAPHIC_DATA] man presents with [MEDICAL_DATA] radiating to the back, de…" at bounding box center [257, 249] width 704 height 643
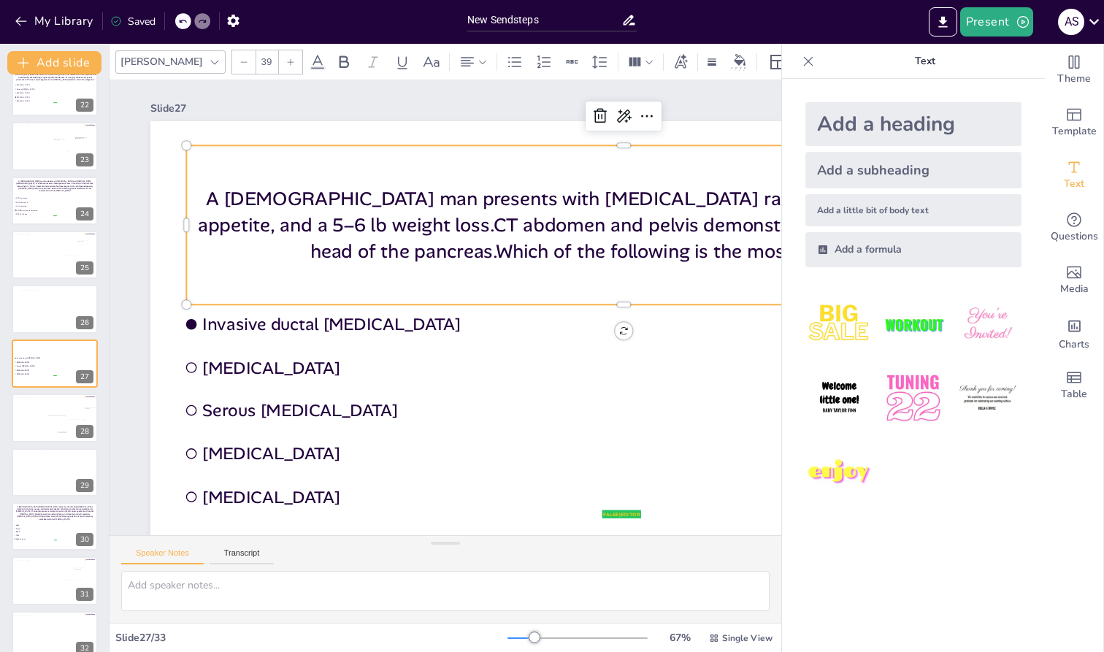
click at [195, 199] on p "A [DEMOGRAPHIC_DATA] man presents with [MEDICAL_DATA] radiating to the back, de…" at bounding box center [257, 250] width 703 height 645
click at [195, 323] on p "A [DEMOGRAPHIC_DATA] man presents with [MEDICAL_DATA] radiating to the back, de…" at bounding box center [277, 408] width 878 height 171
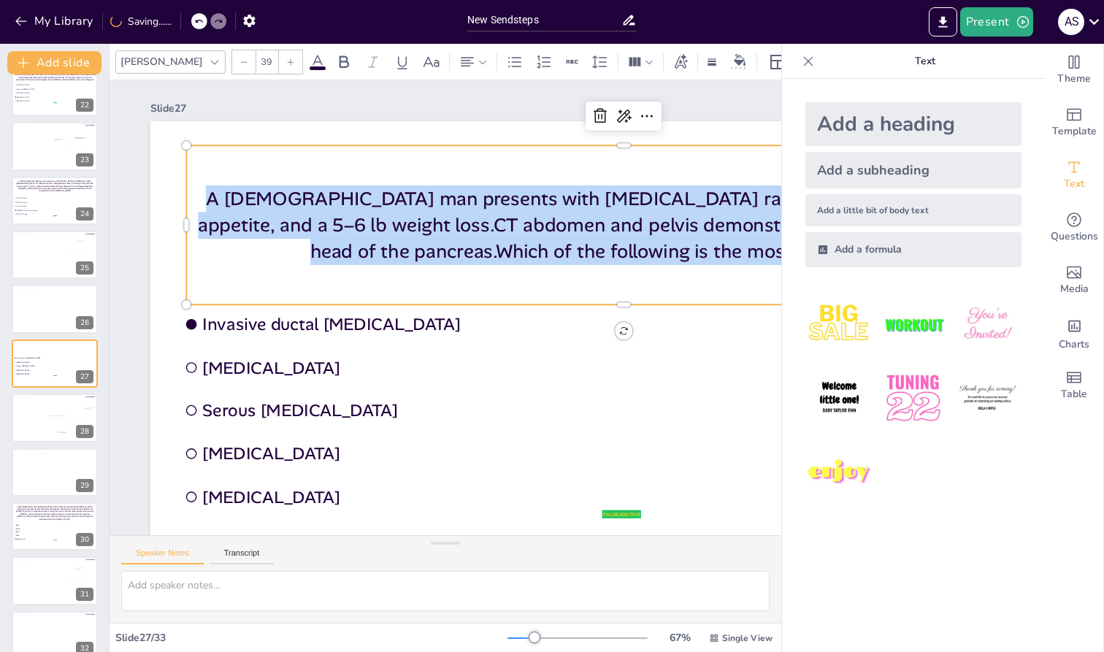
scroll to position [0, 365]
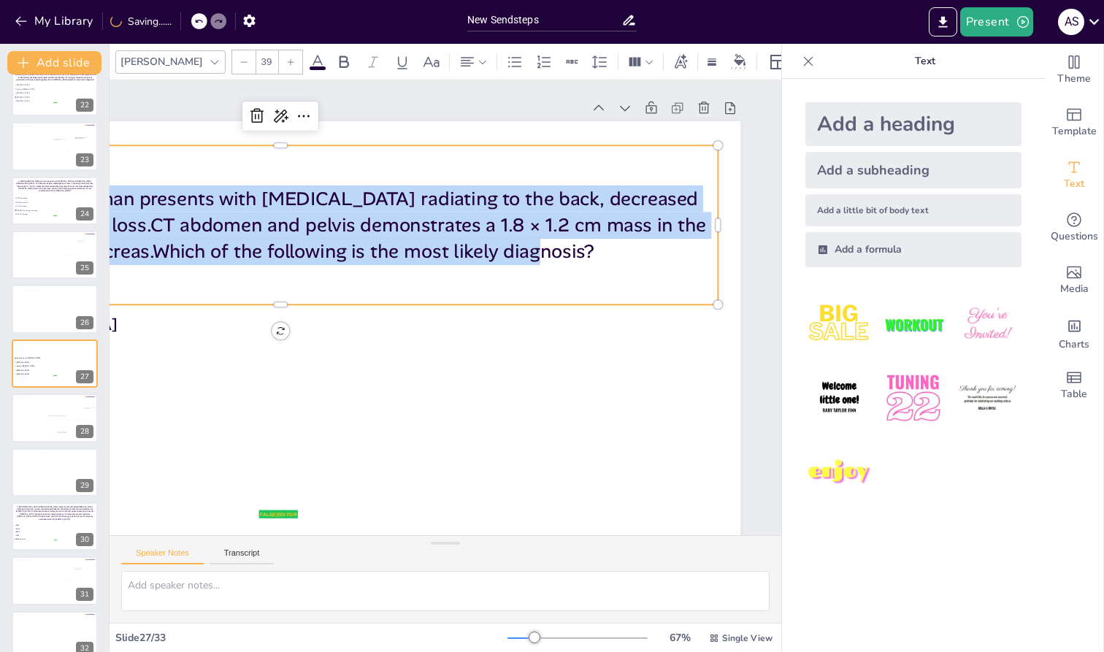
copy p "A [DEMOGRAPHIC_DATA] man presents with [MEDICAL_DATA] radiating to the back, de…"
click at [33, 325] on div at bounding box center [56, 309] width 73 height 41
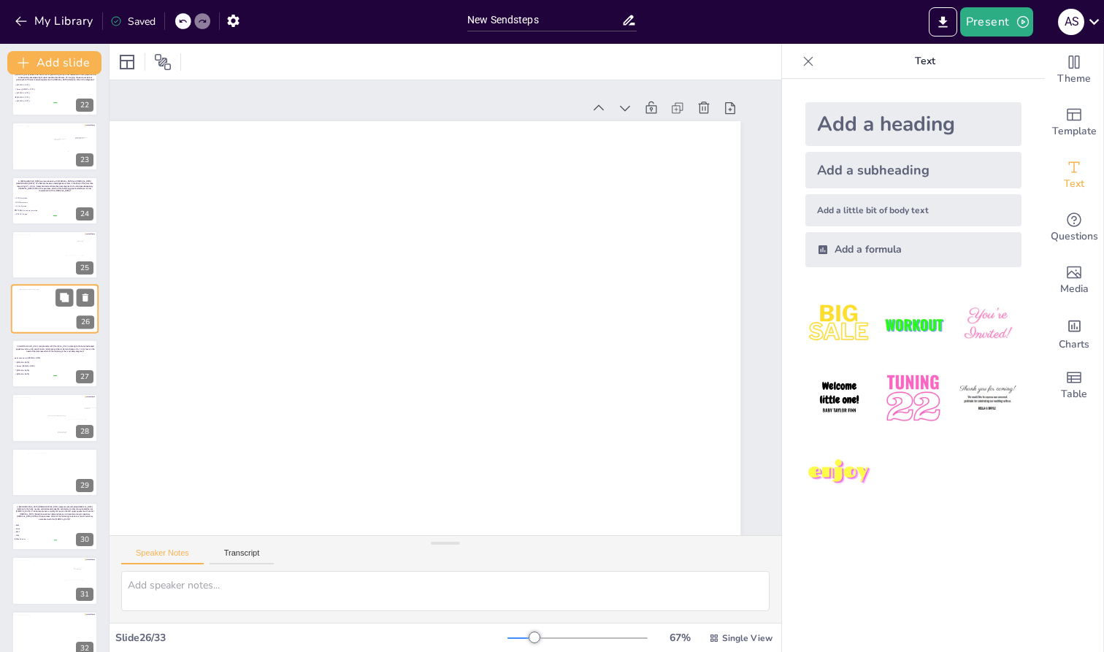
scroll to position [1105, 0]
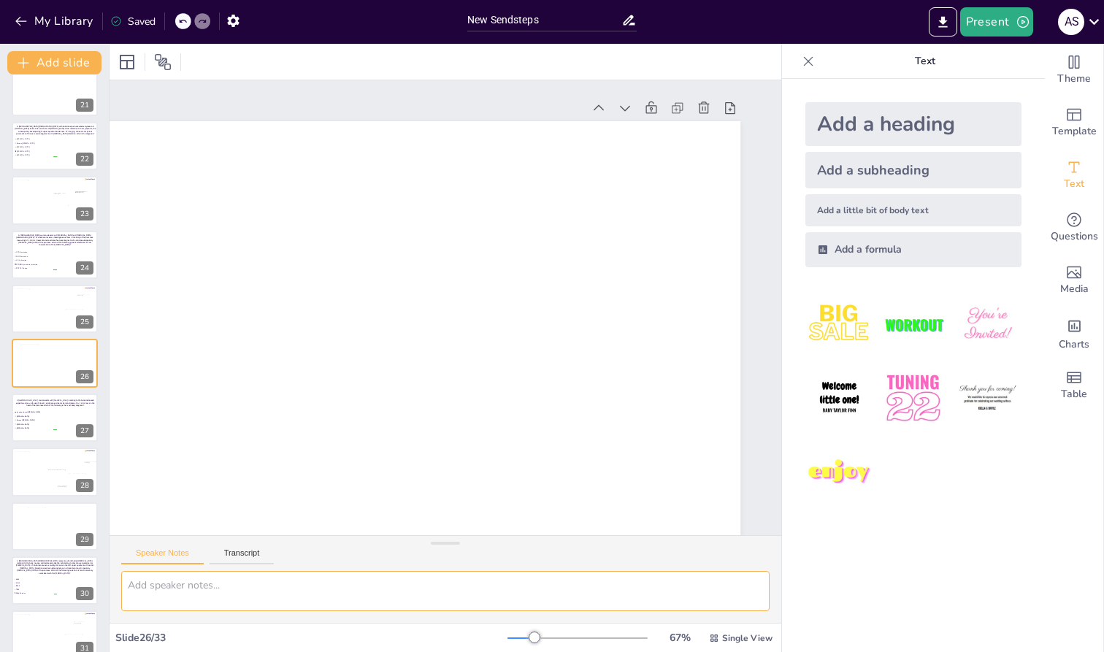
click at [177, 549] on textarea at bounding box center [445, 591] width 648 height 40
paste textarea "A [DEMOGRAPHIC_DATA] man presents with [MEDICAL_DATA] radiating to the back, de…"
type textarea "A [DEMOGRAPHIC_DATA] man presents with [MEDICAL_DATA] radiating to the back, de…"
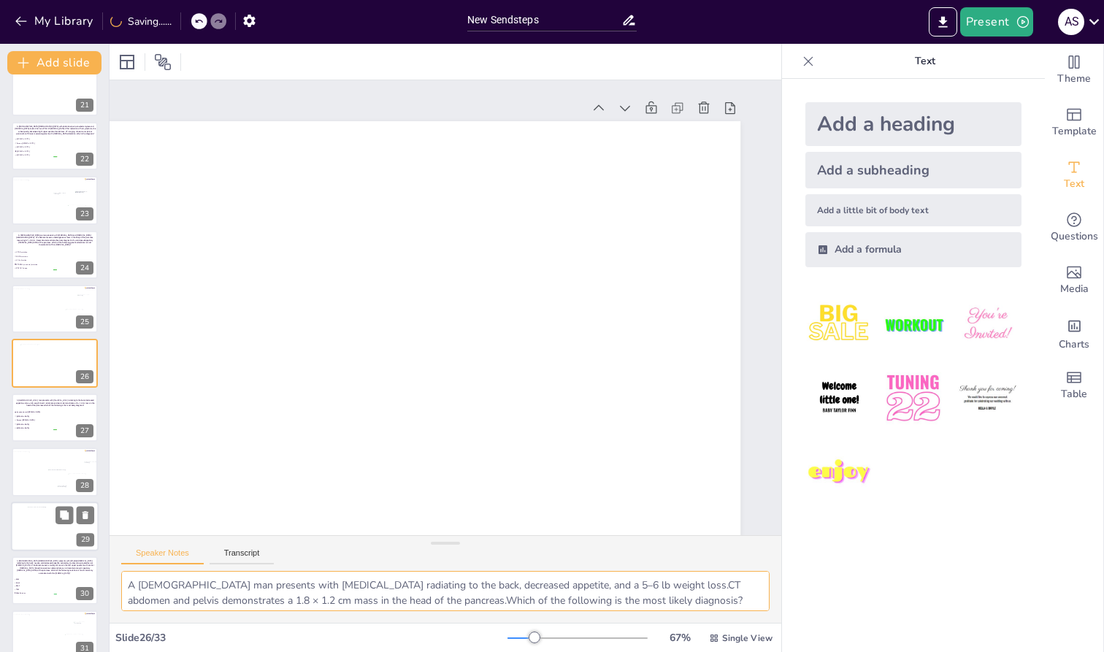
click at [39, 516] on div at bounding box center [56, 527] width 56 height 40
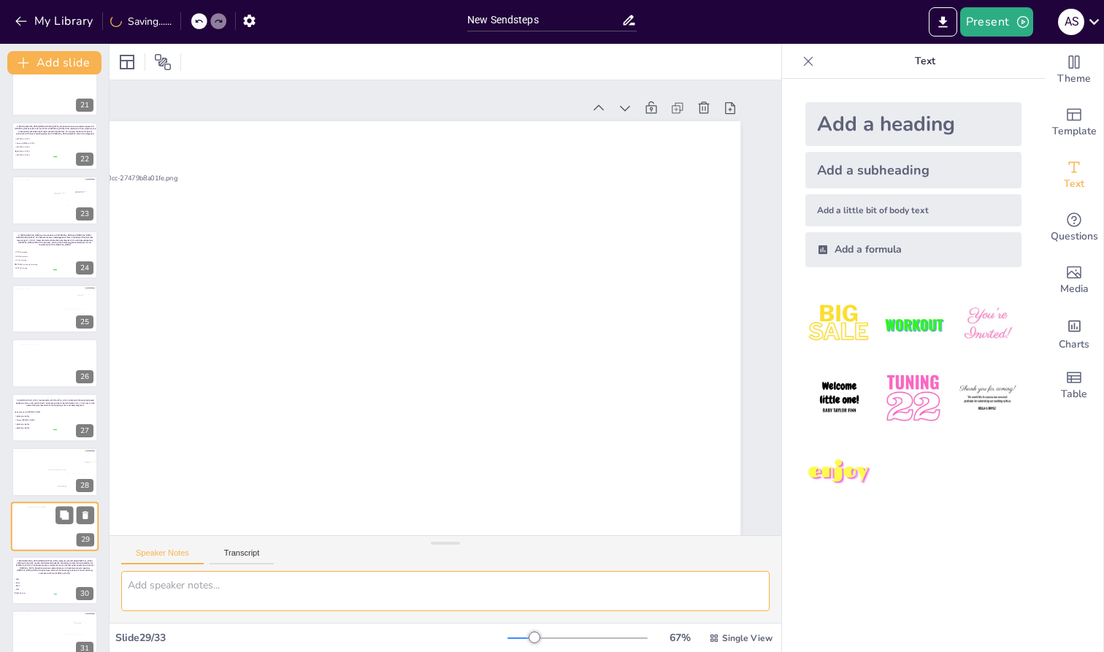
scroll to position [1232, 0]
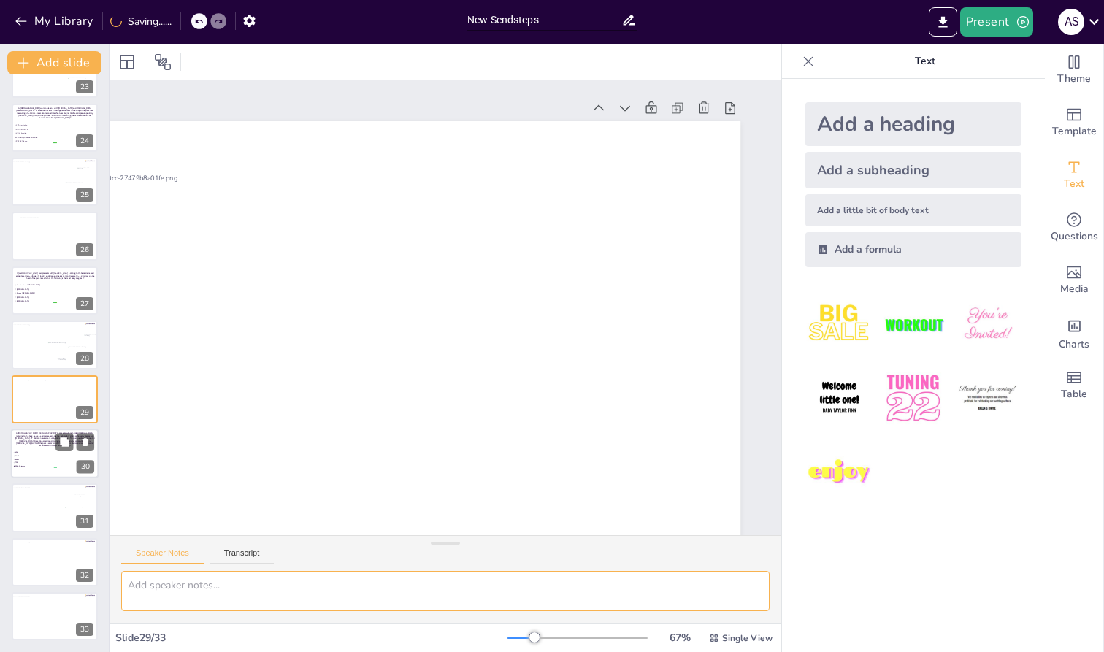
click at [28, 446] on div at bounding box center [55, 454] width 88 height 50
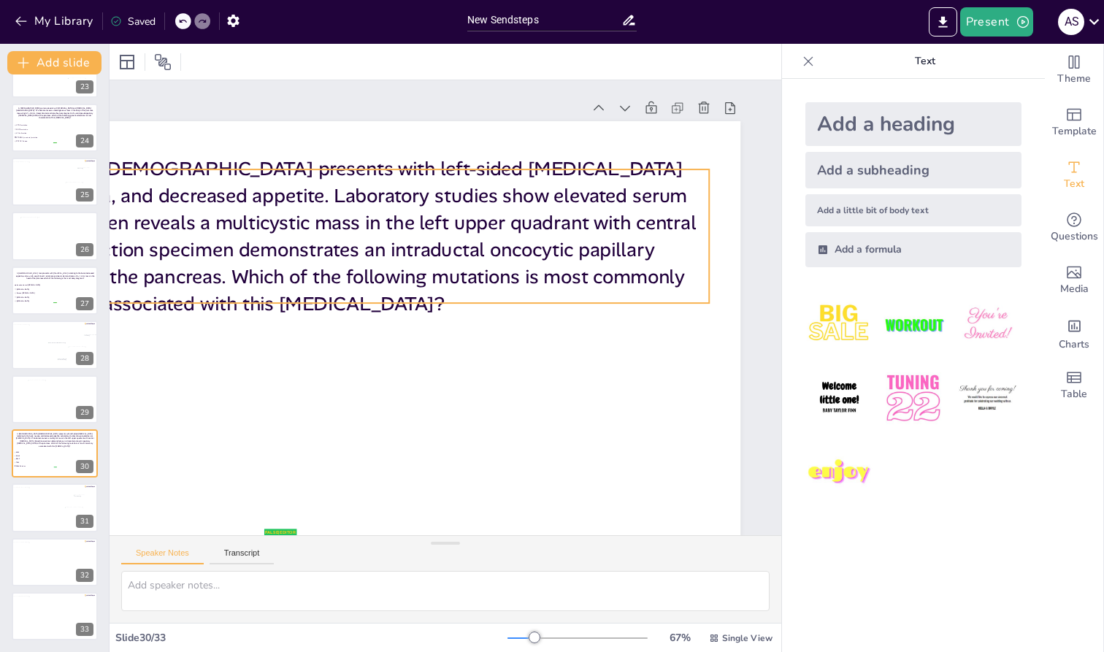
click at [437, 286] on p "A [DEMOGRAPHIC_DATA] [DEMOGRAPHIC_DATA] presents with left-sided [MEDICAL_DATA]…" at bounding box center [261, 331] width 834 height 575
click at [437, 286] on p "A [DEMOGRAPHIC_DATA] [DEMOGRAPHIC_DATA] presents with left-sided [MEDICAL_DATA]…" at bounding box center [604, 211] width 643 height 799
click at [424, 272] on p "A [DEMOGRAPHIC_DATA] [DEMOGRAPHIC_DATA] presents with left-sided [MEDICAL_DATA]…" at bounding box center [534, 145] width 251 height 882
click at [424, 272] on p "A [DEMOGRAPHIC_DATA] [DEMOGRAPHIC_DATA] presents with left-sided [MEDICAL_DATA]…" at bounding box center [558, 455] width 835 height 575
click at [434, 285] on p "A [DEMOGRAPHIC_DATA] [DEMOGRAPHIC_DATA] presents with left-sided [MEDICAL_DATA]…" at bounding box center [558, 455] width 835 height 575
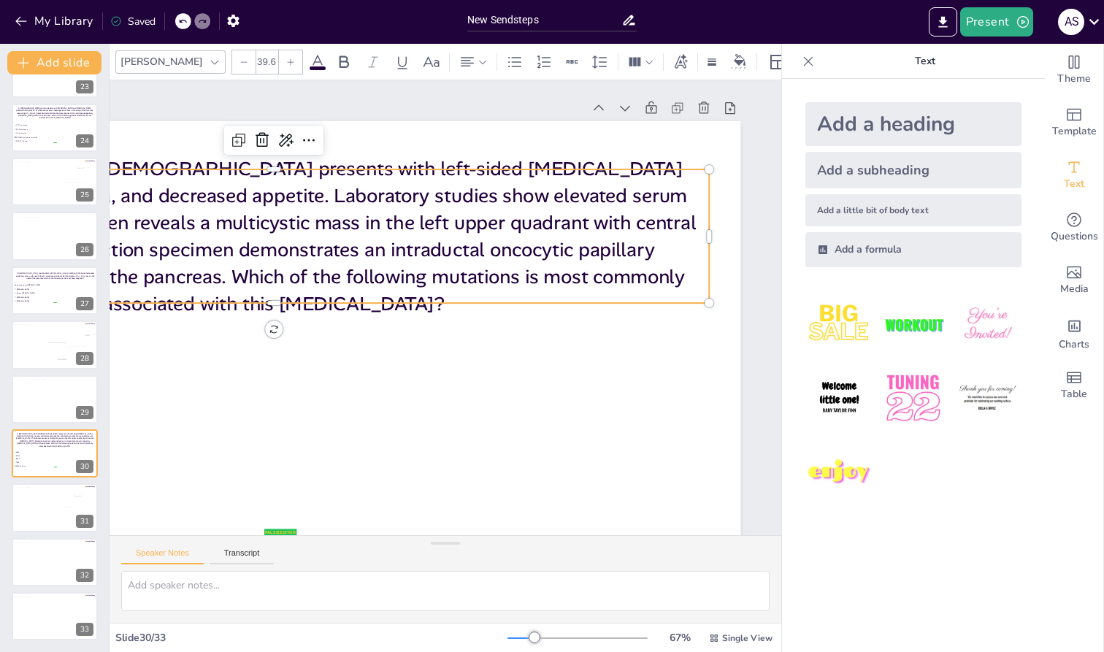
click at [434, 285] on p "A [DEMOGRAPHIC_DATA] [DEMOGRAPHIC_DATA] presents with left-sided [MEDICAL_DATA]…" at bounding box center [274, 236] width 870 height 161
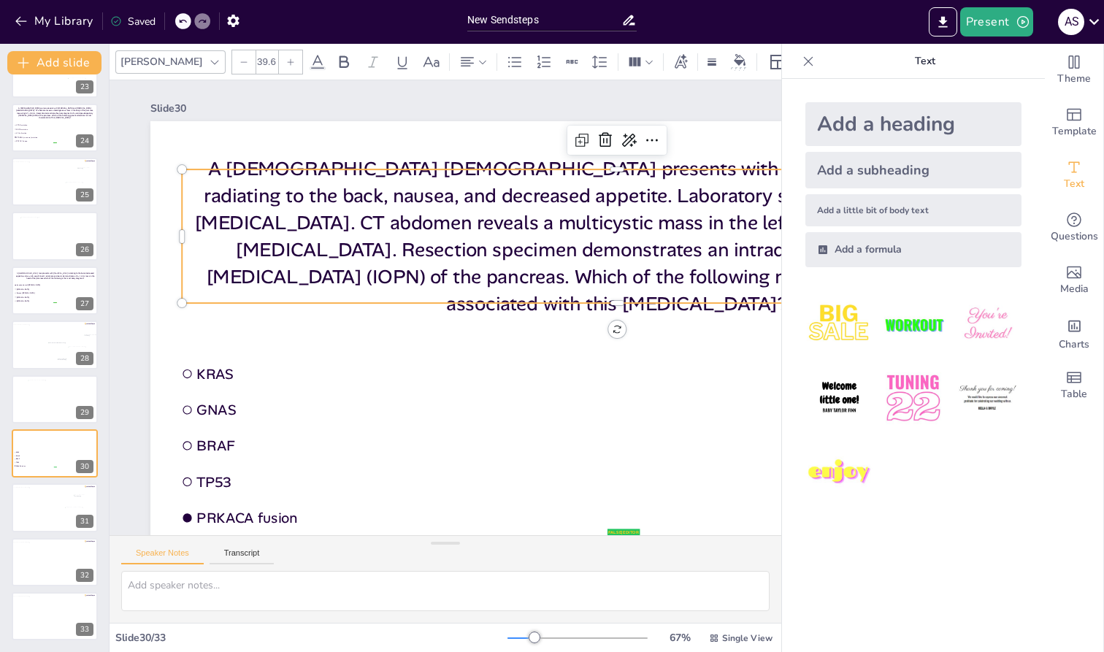
click at [188, 187] on p "A [DEMOGRAPHIC_DATA] [DEMOGRAPHIC_DATA] presents with left-sided [MEDICAL_DATA]…" at bounding box center [627, 273] width 885 height 338
click at [188, 187] on p "A [DEMOGRAPHIC_DATA] [DEMOGRAPHIC_DATA] presents with left-sided [MEDICAL_DATA]…" at bounding box center [524, 139] width 754 height 702
click at [381, 187] on p "A [DEMOGRAPHIC_DATA] [DEMOGRAPHIC_DATA] presents with left-sided [MEDICAL_DATA]…" at bounding box center [550, 460] width 339 height 885
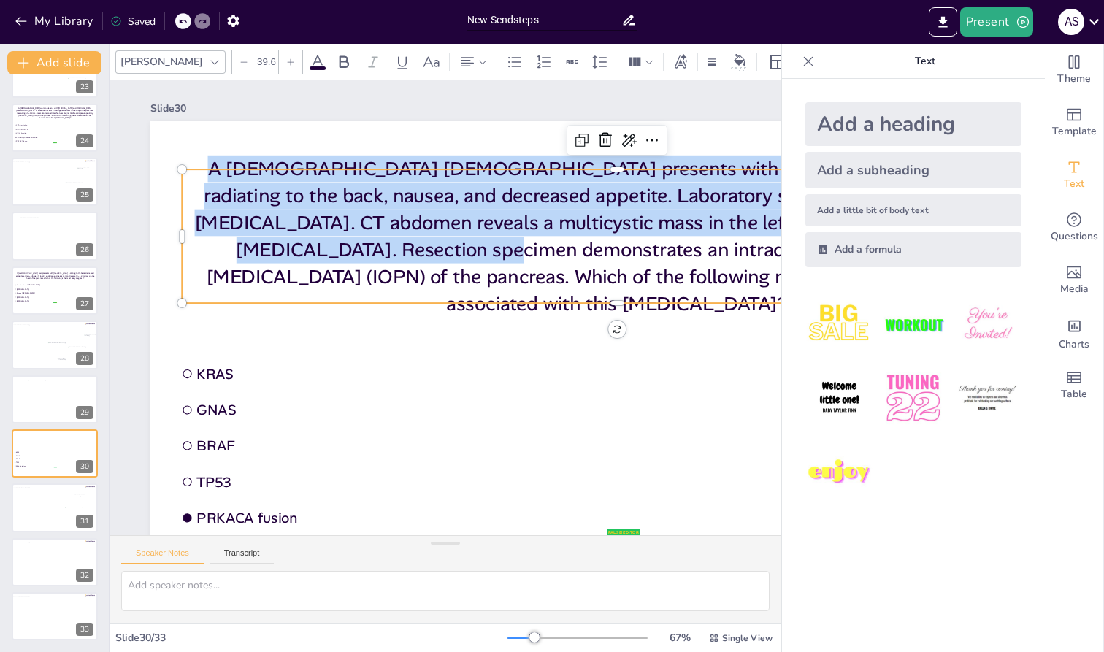
scroll to position [0, 291]
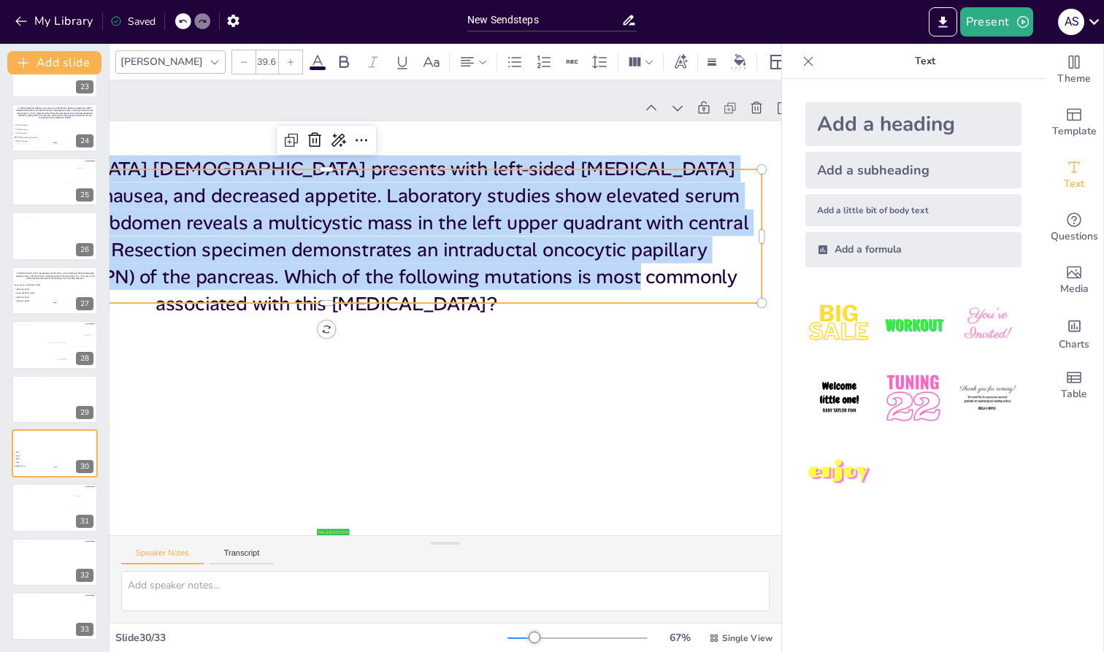
copy p "A [DEMOGRAPHIC_DATA] [DEMOGRAPHIC_DATA] presents with left-sided [MEDICAL_DATA]…"
click at [28, 396] on div at bounding box center [56, 400] width 56 height 40
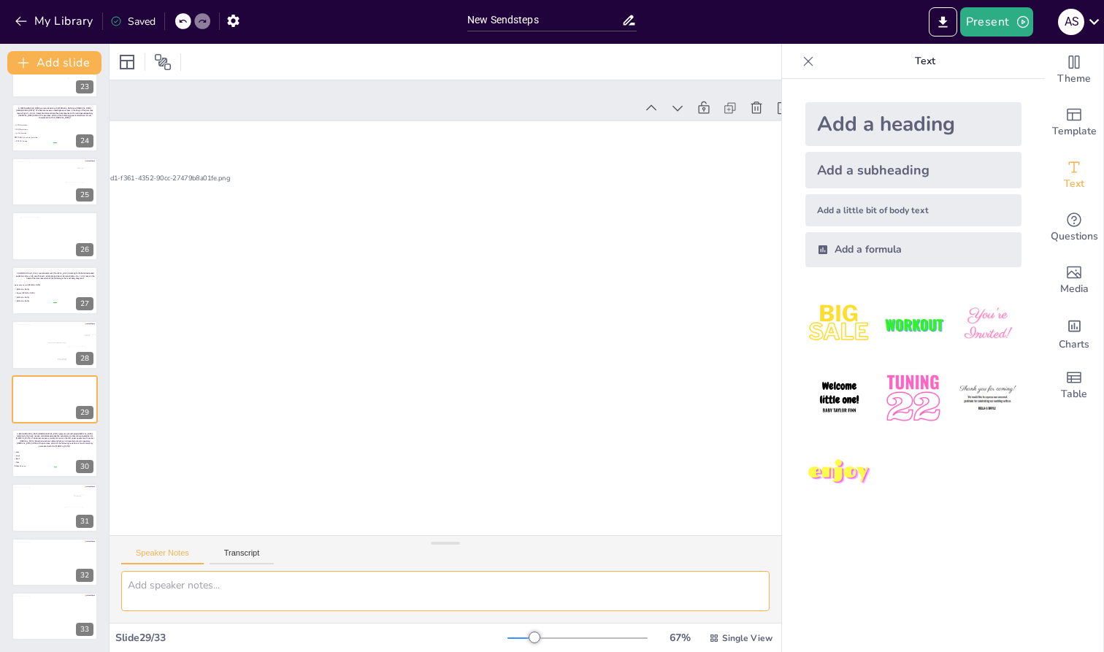
click at [140, 549] on textarea at bounding box center [445, 591] width 648 height 40
paste textarea "A [DEMOGRAPHIC_DATA] [DEMOGRAPHIC_DATA] presents with left-sided [MEDICAL_DATA]…"
type textarea "A [DEMOGRAPHIC_DATA] [DEMOGRAPHIC_DATA] presents with left-sided [MEDICAL_DATA]…"
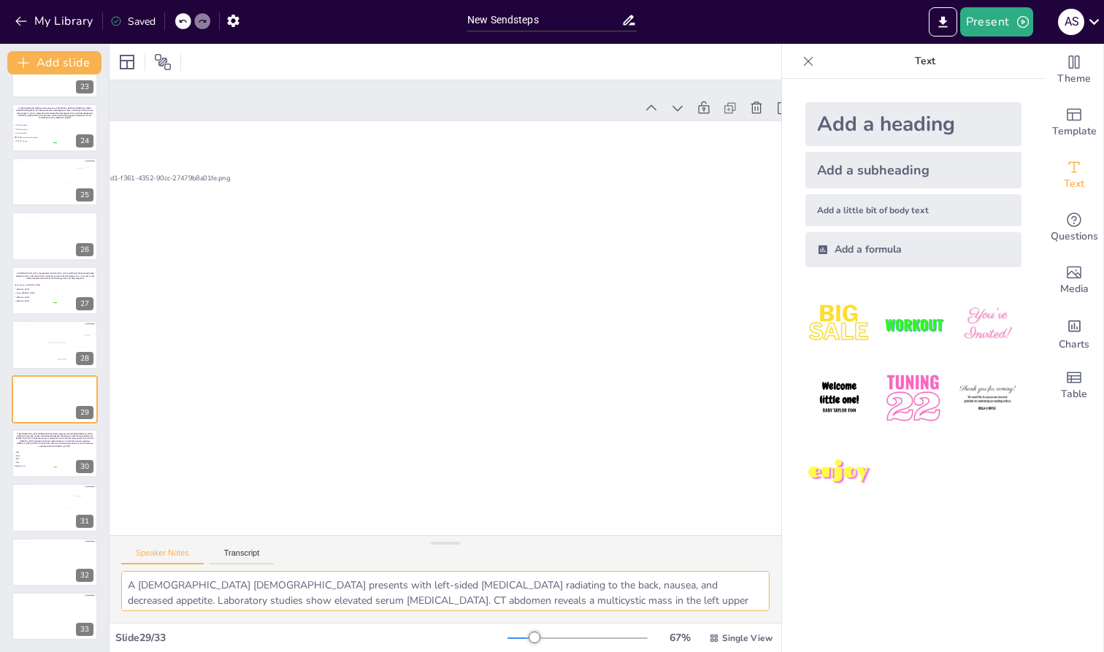
scroll to position [34, 0]
click at [25, 513] on div at bounding box center [53, 509] width 84 height 45
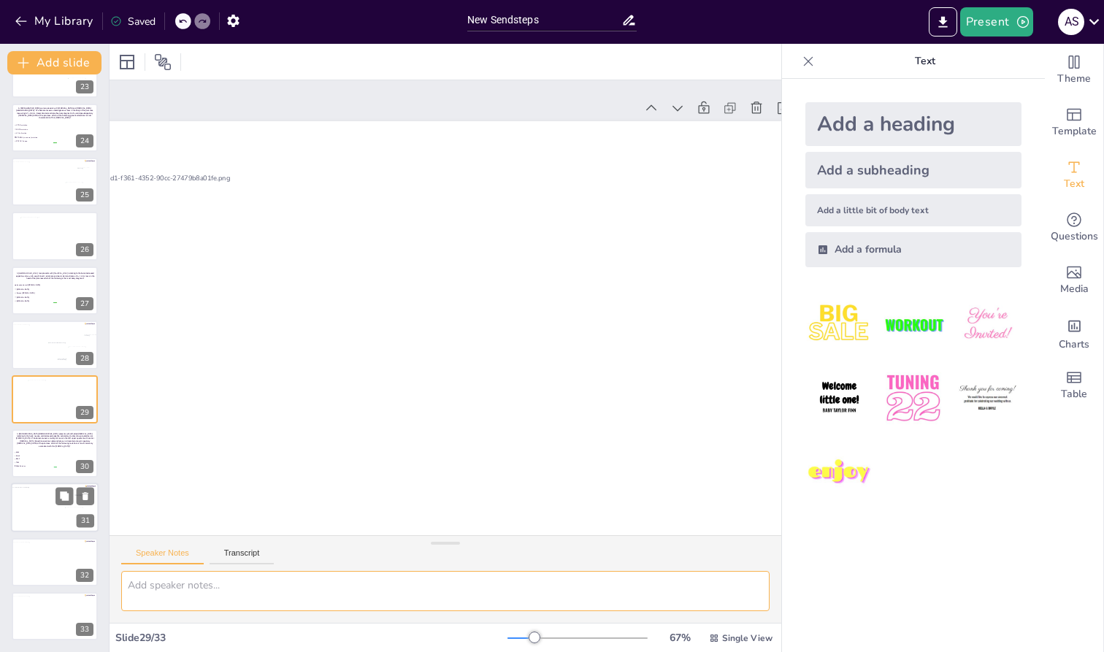
scroll to position [0, 0]
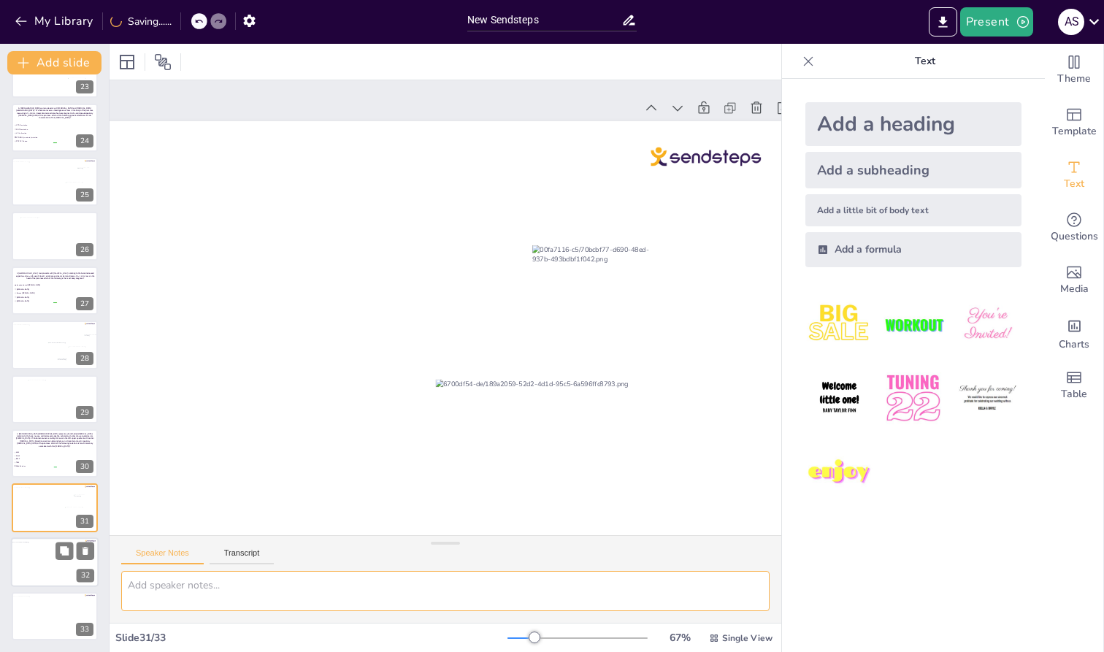
click at [22, 549] on div at bounding box center [53, 564] width 84 height 45
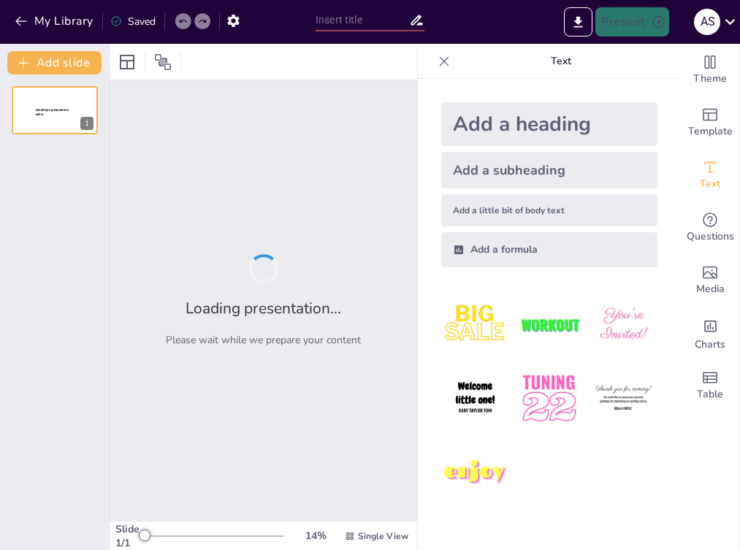
type input "New Sendsteps"
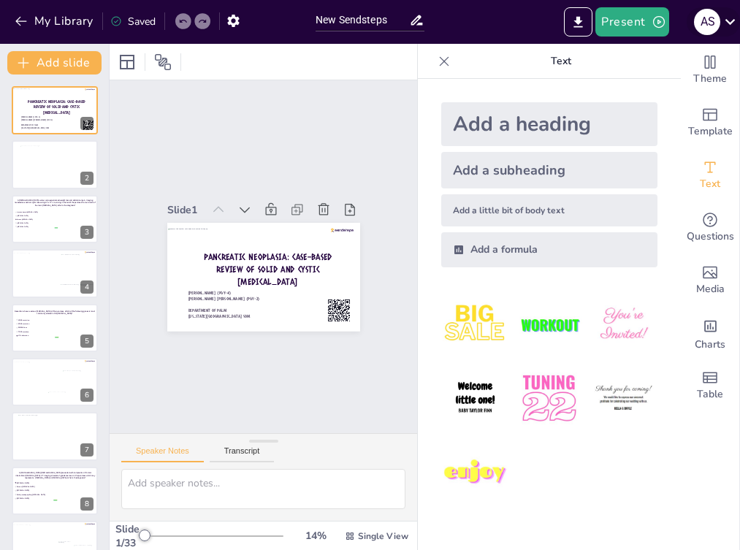
click at [716, 30] on div "A S" at bounding box center [707, 22] width 26 height 26
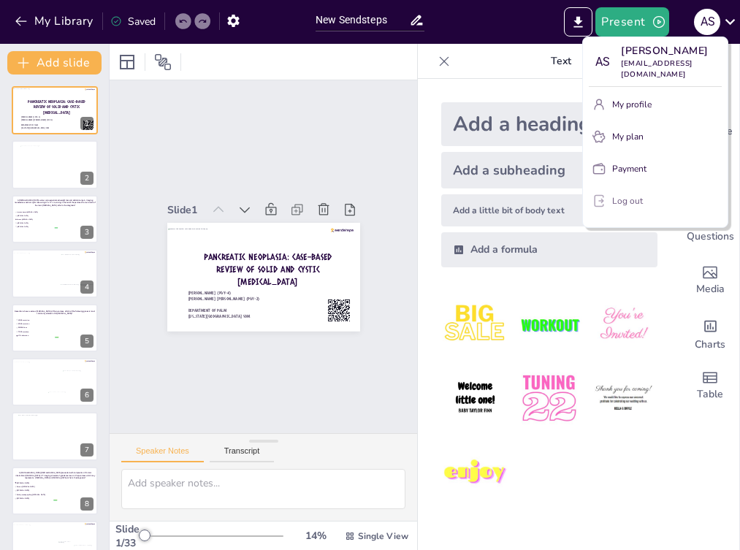
click at [629, 193] on button "Log out" at bounding box center [655, 200] width 133 height 23
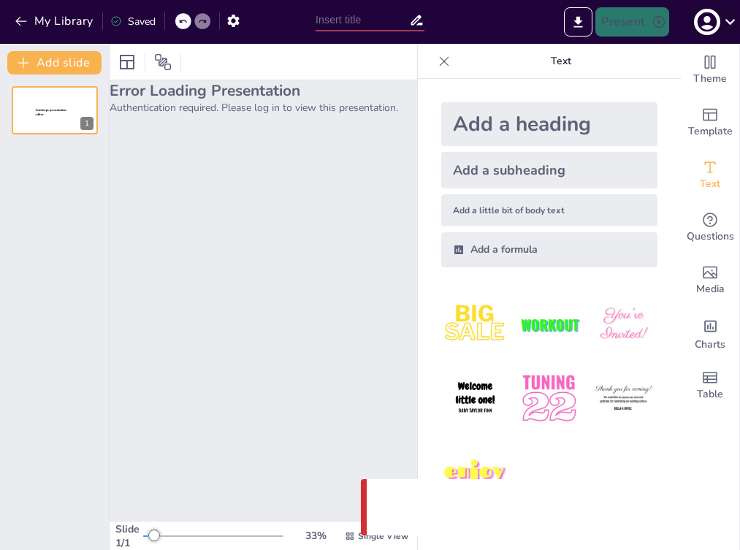
click at [708, 19] on icon "button" at bounding box center [706, 21] width 23 height 23
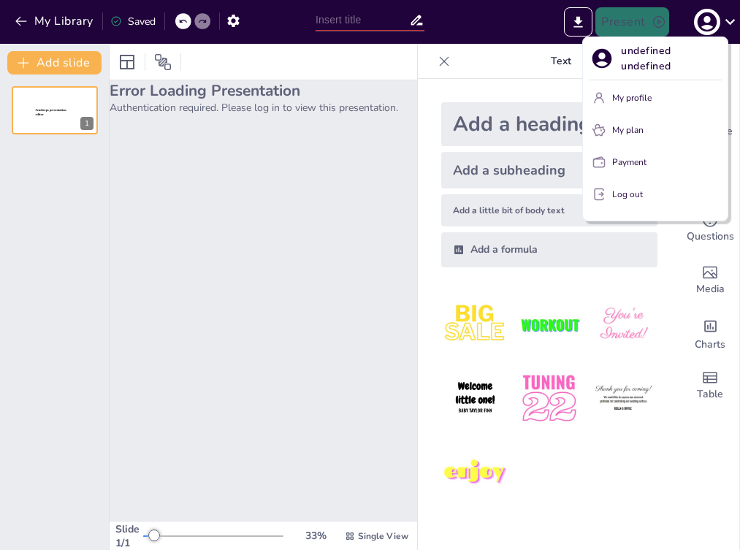
click at [626, 191] on p "Log out" at bounding box center [627, 194] width 31 height 13
